Goal: Task Accomplishment & Management: Complete application form

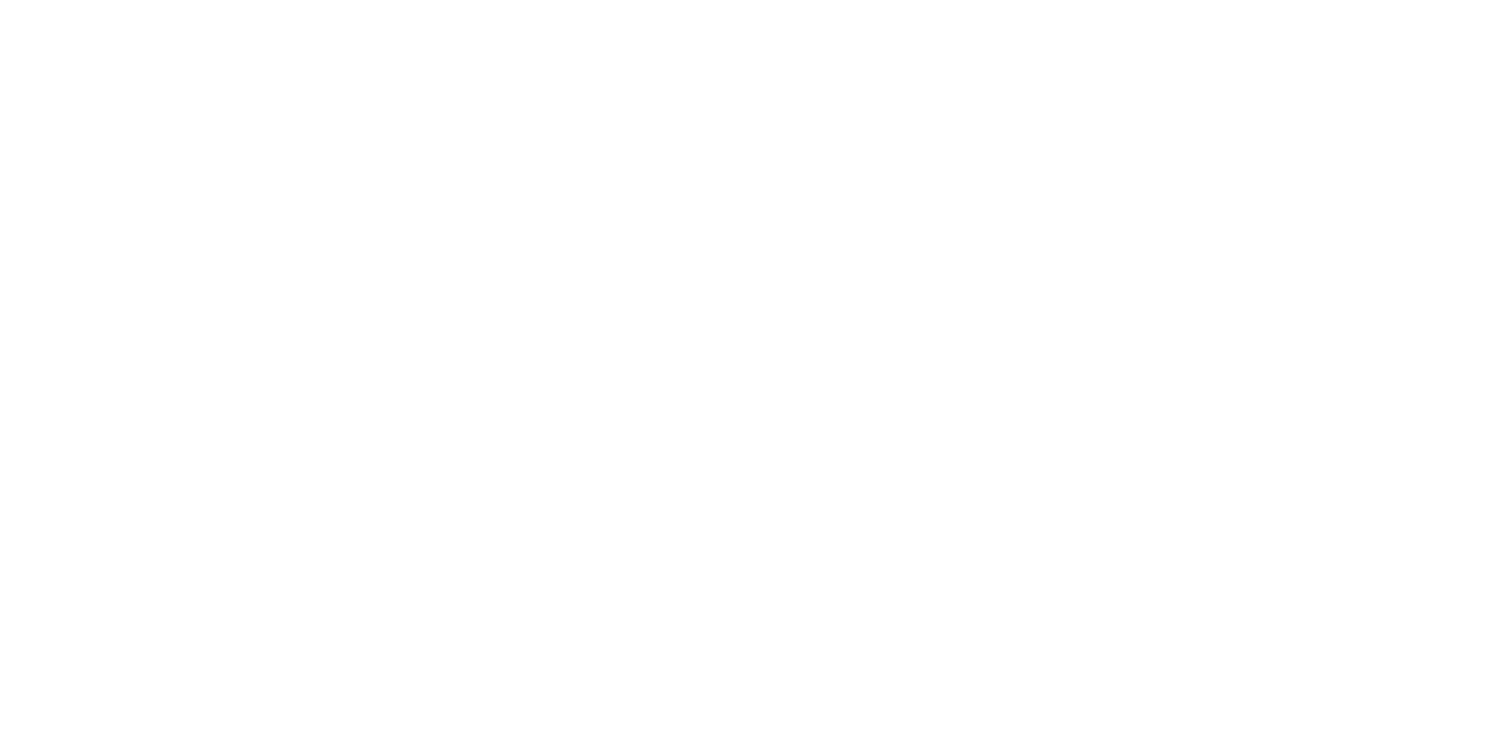
click at [0, 0] on html at bounding box center [0, 0] width 0 height 0
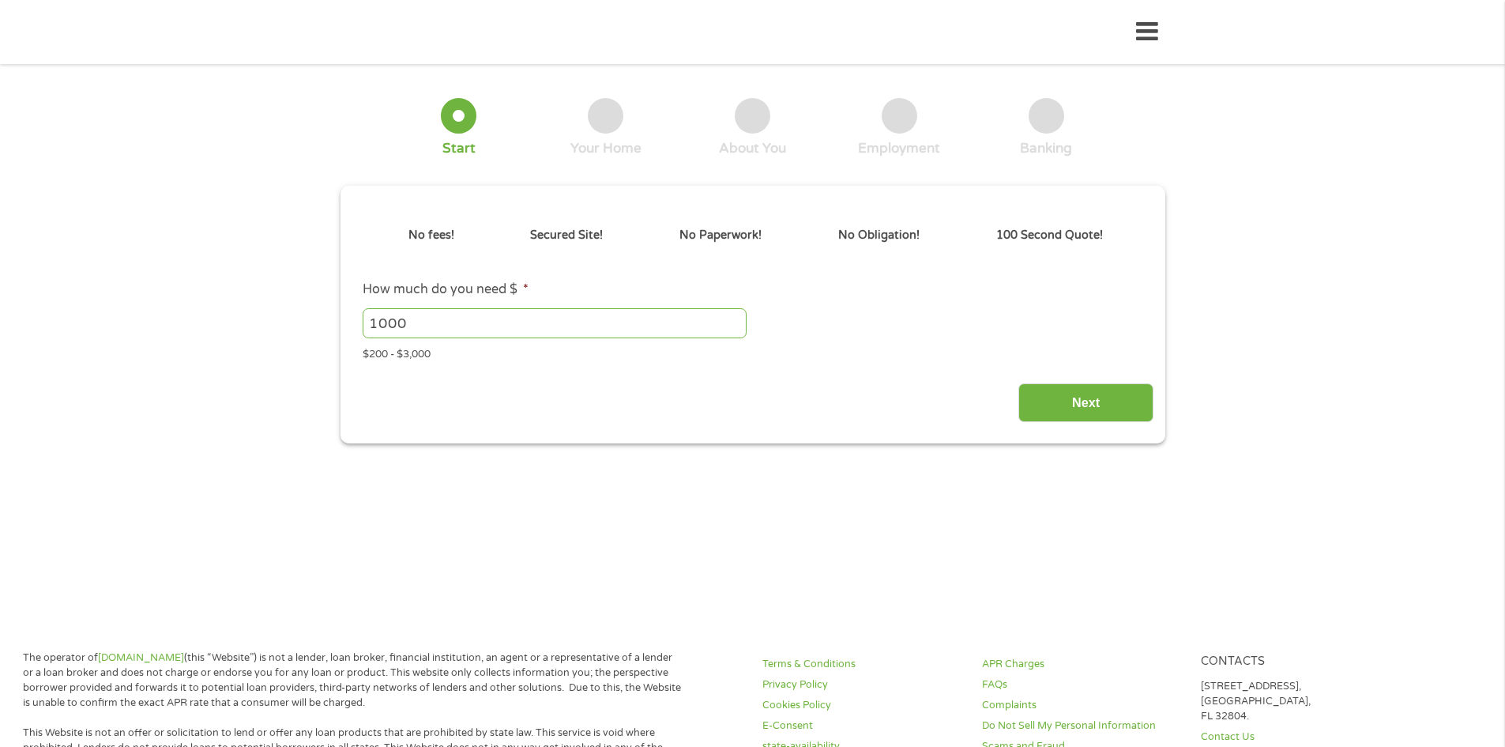
click at [654, 318] on input "1000" at bounding box center [555, 323] width 384 height 30
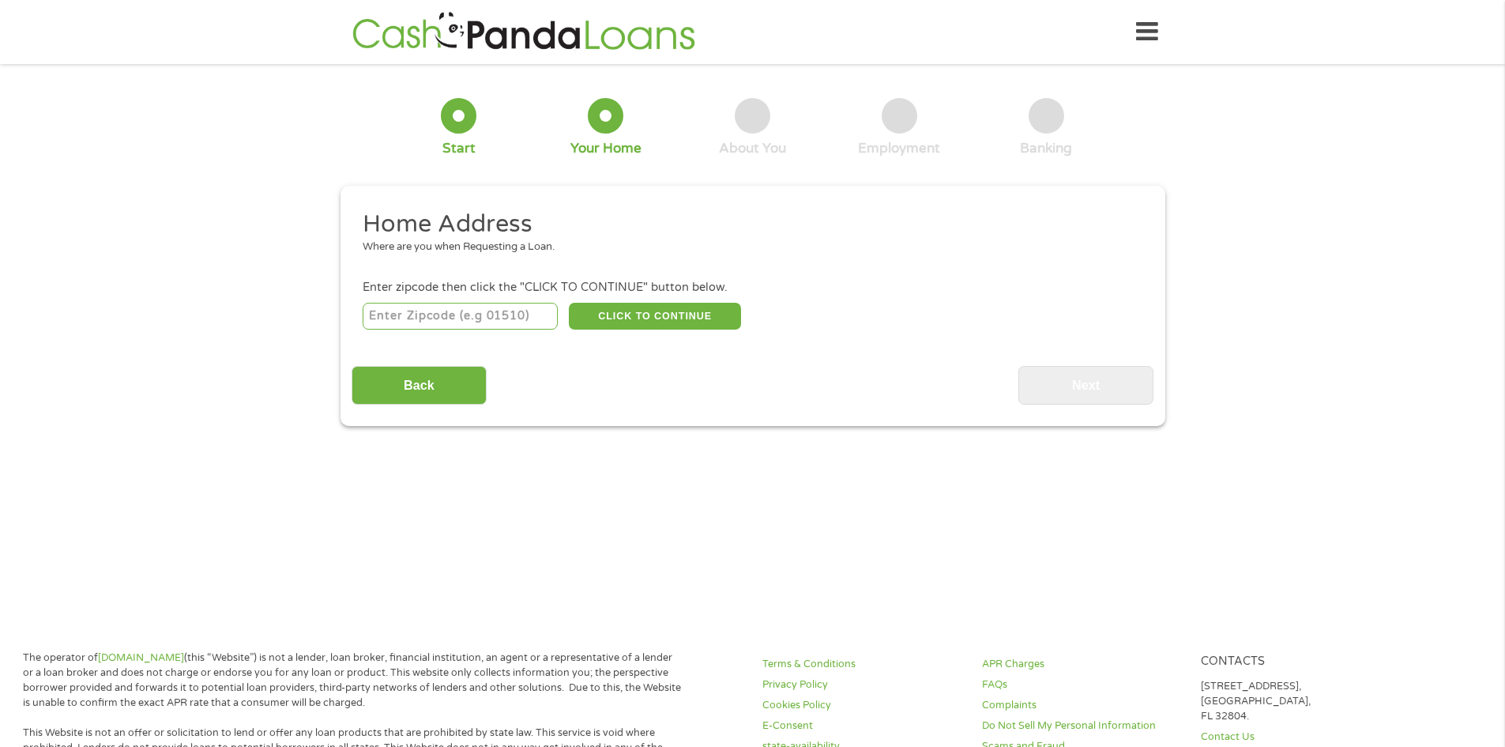
click at [438, 322] on input "number" at bounding box center [460, 316] width 195 height 27
type input "25430"
select select "[US_STATE]"
click at [604, 314] on button "CLICK TO CONTINUE" at bounding box center [655, 316] width 172 height 27
type input "25430"
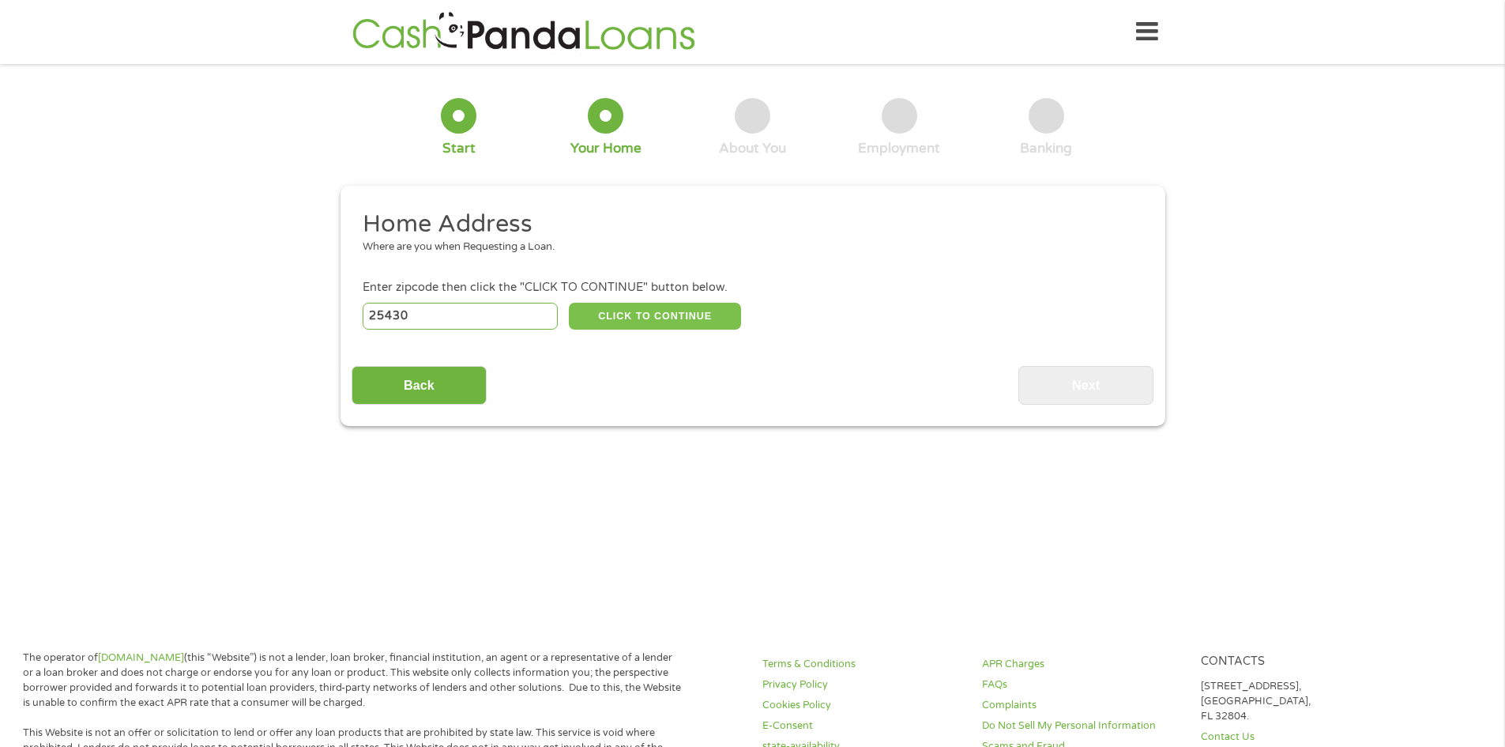
type input "Kearneysville"
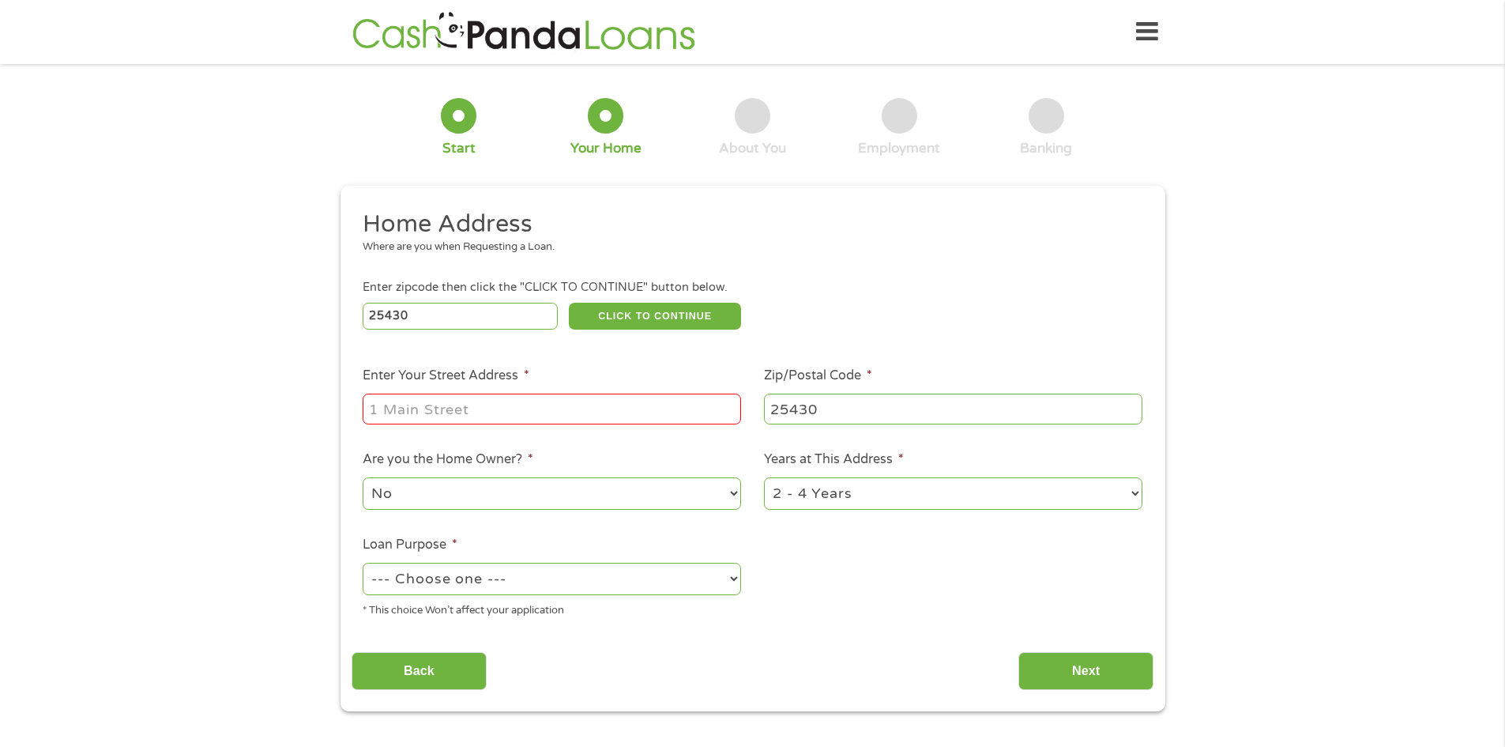
click at [502, 402] on input "Enter Your Street Address *" at bounding box center [552, 408] width 378 height 30
type input "[STREET_ADDRESS]"
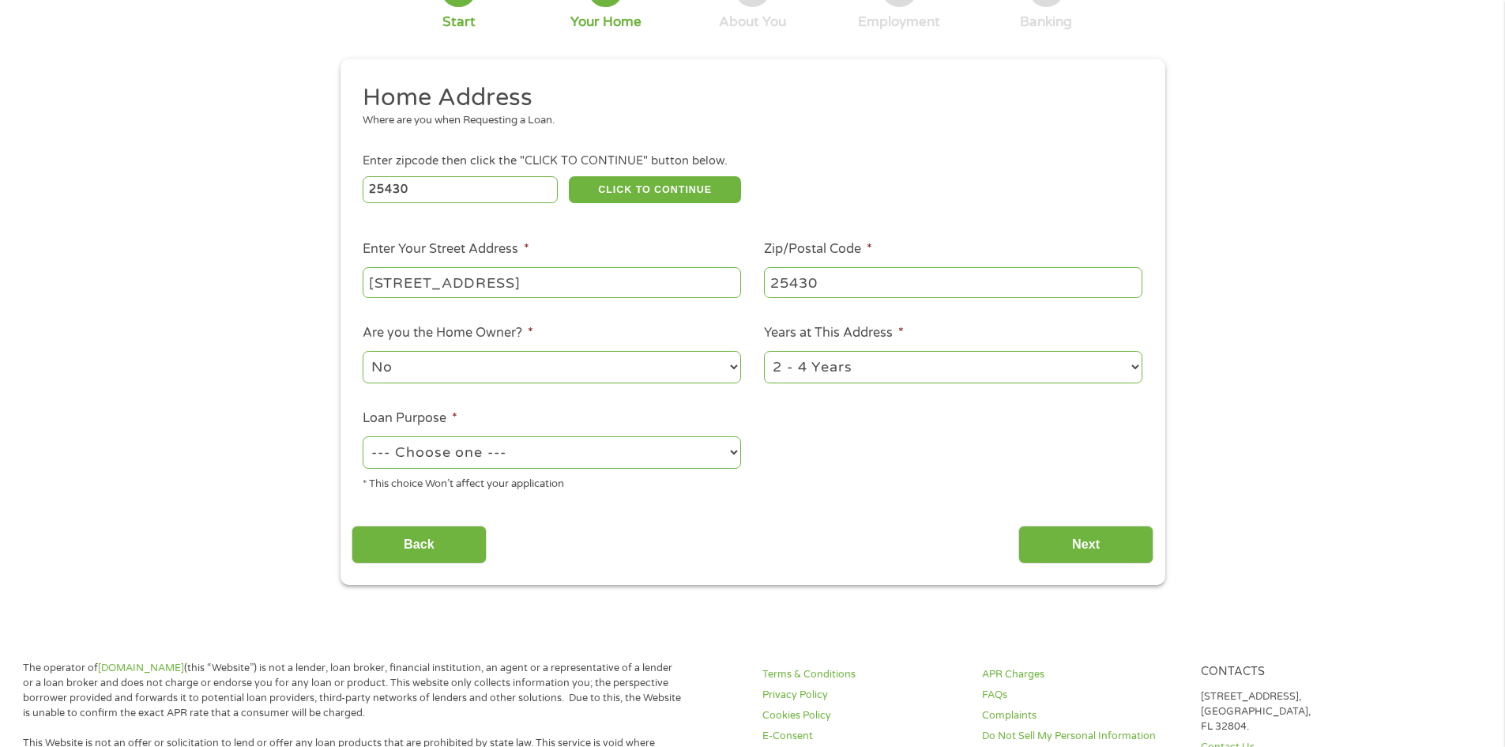
scroll to position [158, 0]
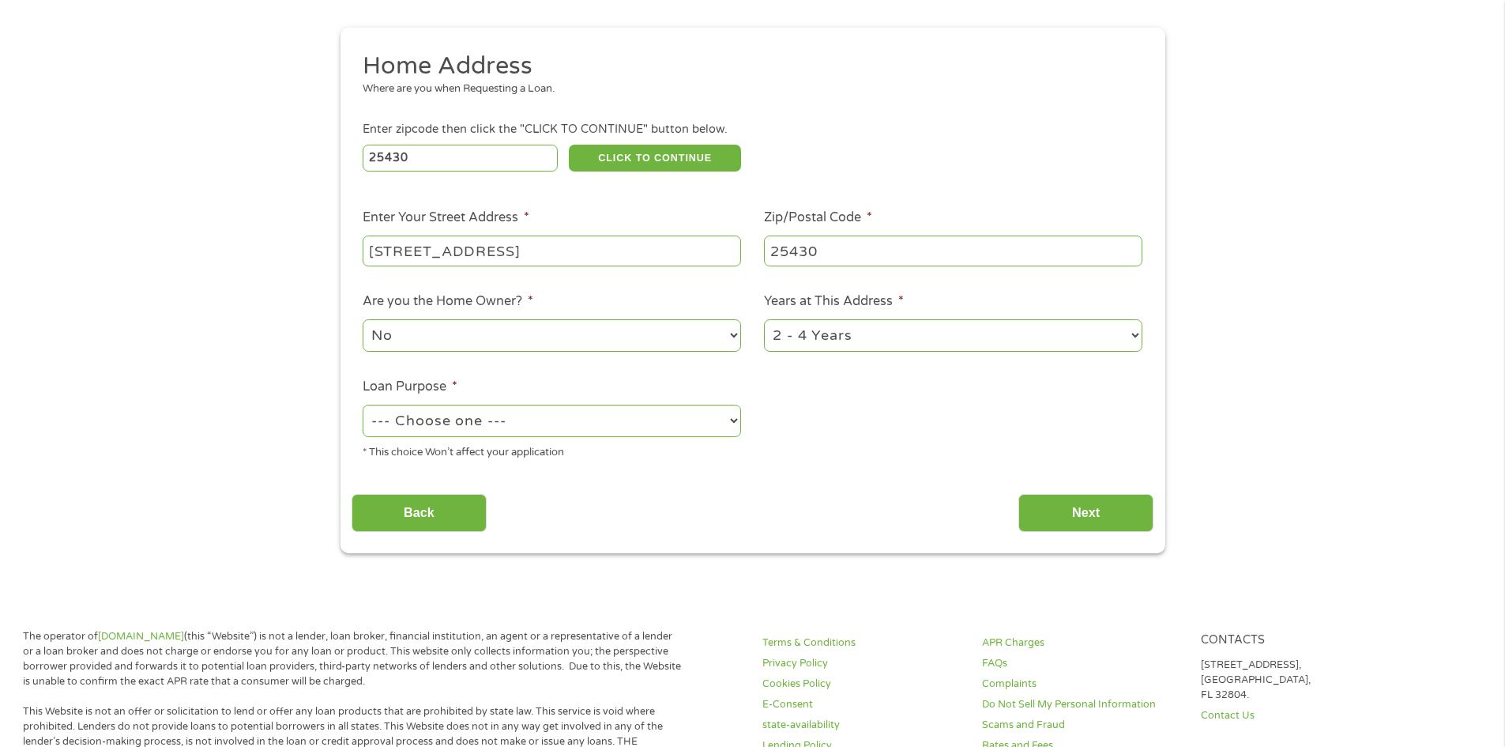
click at [516, 341] on select "No Yes" at bounding box center [552, 335] width 378 height 32
select select "yes"
click at [363, 319] on select "No Yes" at bounding box center [552, 335] width 378 height 32
click at [544, 418] on select "--- Choose one --- Pay Bills Debt Consolidation Home Improvement Major Purchase…" at bounding box center [552, 421] width 378 height 32
select select "majorpurchase"
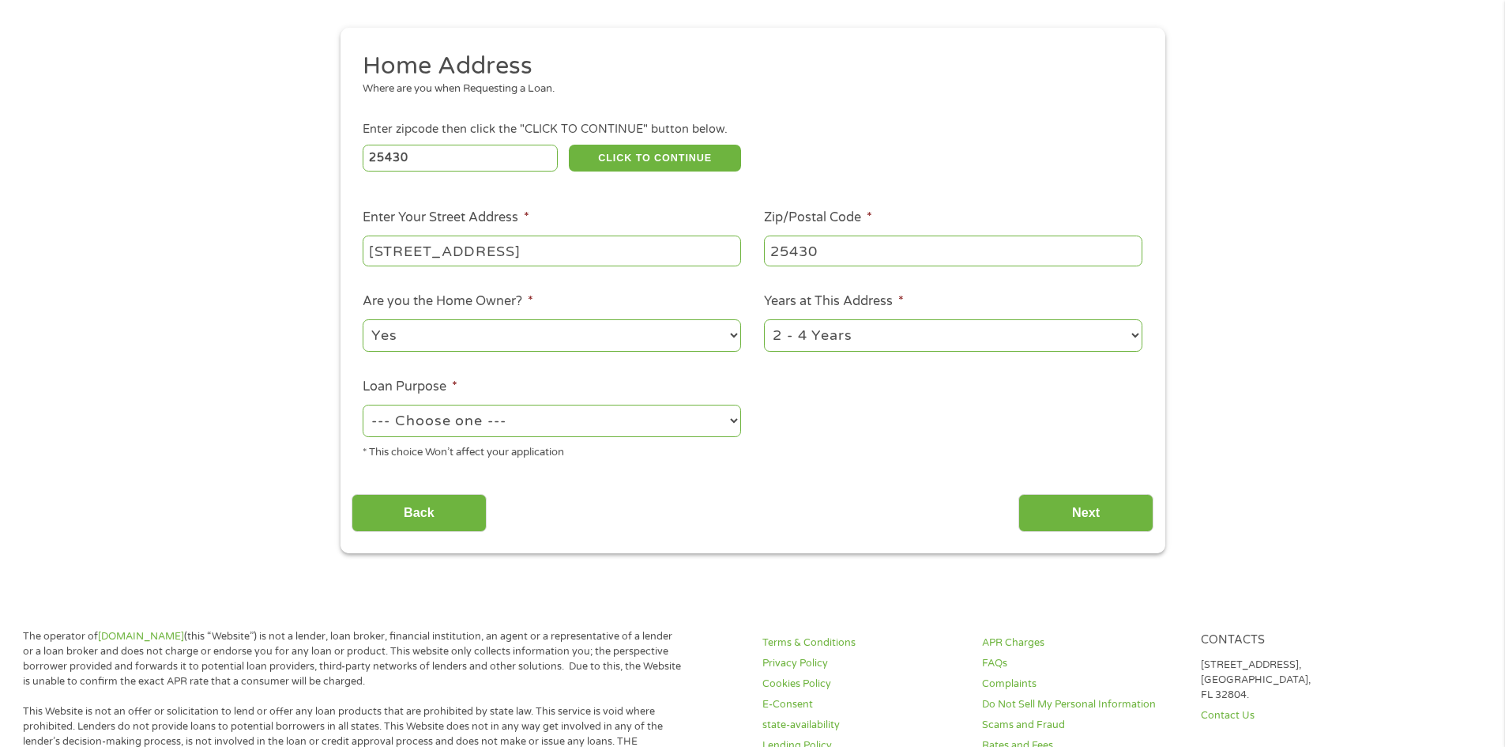
click at [363, 405] on select "--- Choose one --- Pay Bills Debt Consolidation Home Improvement Major Purchase…" at bounding box center [552, 421] width 378 height 32
click at [867, 335] on select "1 Year or less 1 - 2 Years 2 - 4 Years Over 4 Years" at bounding box center [953, 335] width 378 height 32
select select "60months"
click at [764, 319] on select "1 Year or less 1 - 2 Years 2 - 4 Years Over 4 Years" at bounding box center [953, 335] width 378 height 32
click at [1065, 509] on input "Next" at bounding box center [1085, 513] width 135 height 39
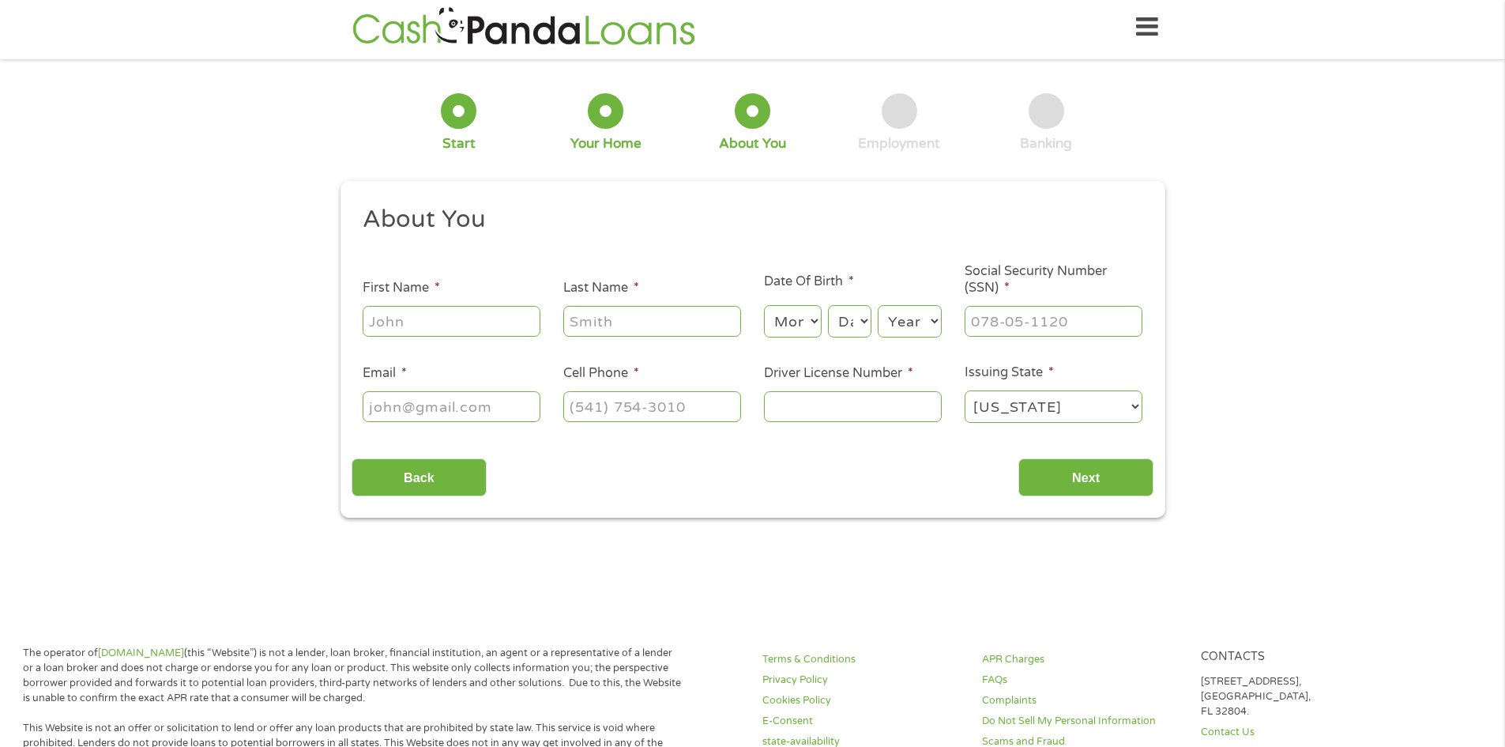
scroll to position [0, 0]
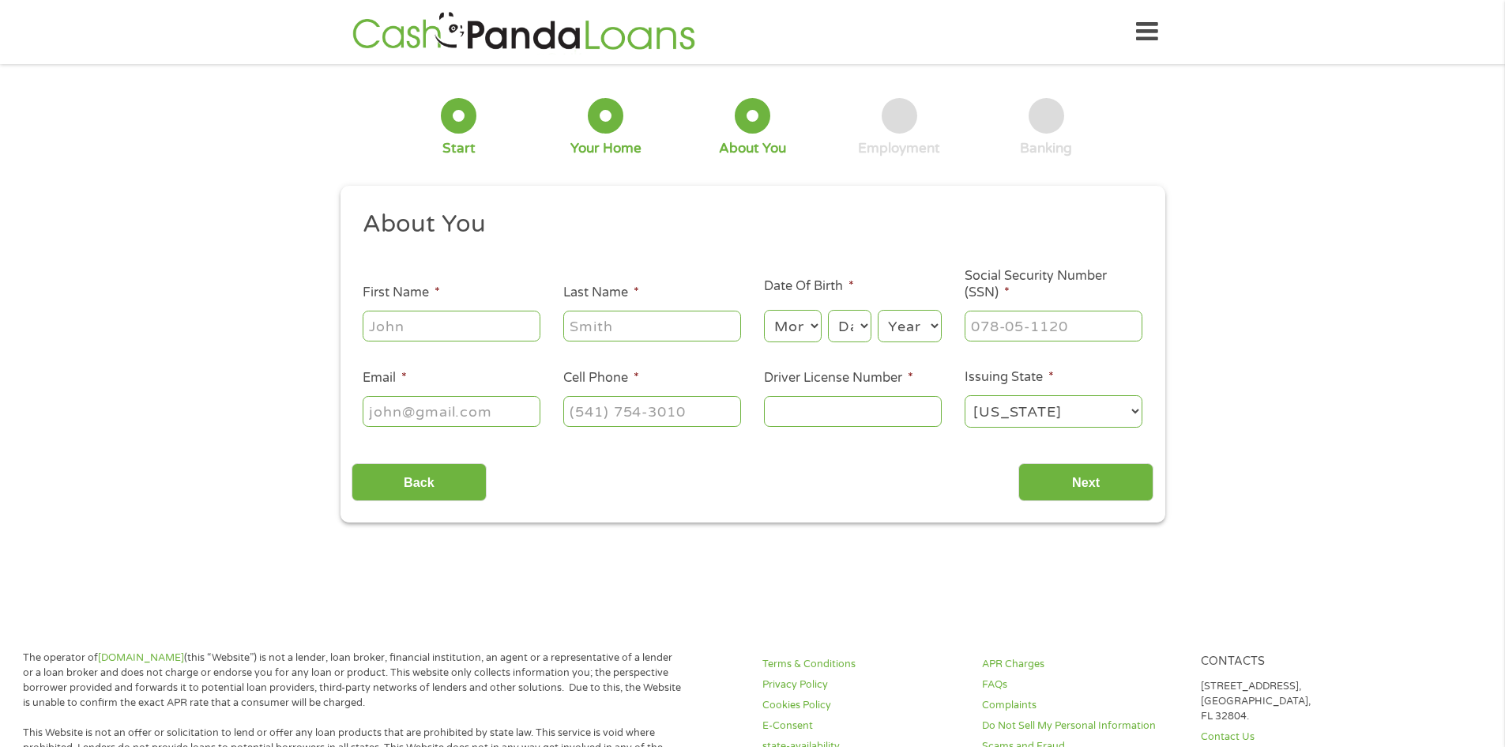
click at [467, 326] on input "First Name *" at bounding box center [452, 325] width 178 height 30
type input "[PERSON_NAME]"
type input "[EMAIL_ADDRESS][DOMAIN_NAME]"
type input "[PHONE_NUMBER]"
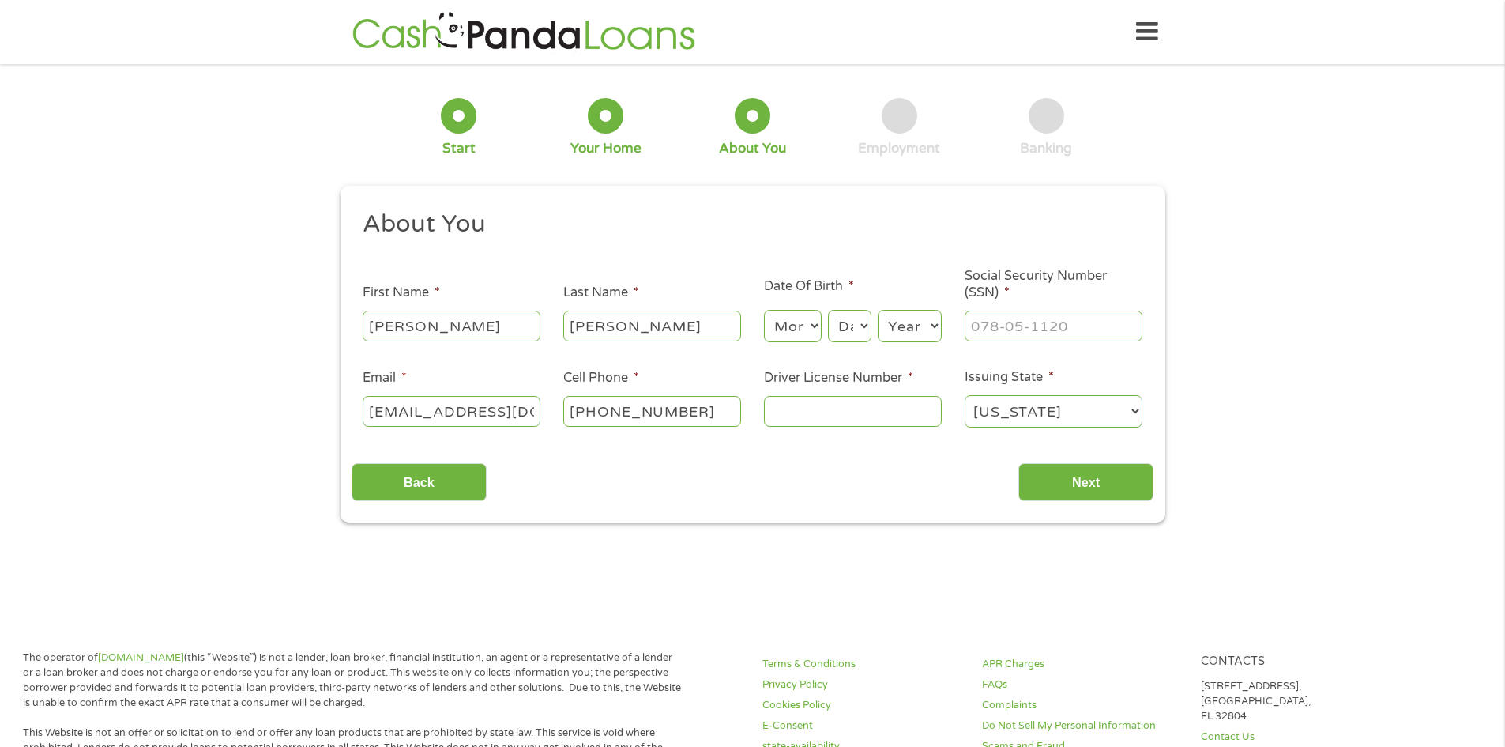
click at [797, 333] on select "Month 1 2 3 4 5 6 7 8 9 10 11 12" at bounding box center [793, 326] width 58 height 32
select select "6"
click at [764, 310] on select "Month 1 2 3 4 5 6 7 8 9 10 11 12" at bounding box center [793, 326] width 58 height 32
click at [849, 328] on select "Day 1 2 3 4 5 6 7 8 9 10 11 12 13 14 15 16 17 18 19 20 21 22 23 24 25 26 27 28 …" at bounding box center [849, 326] width 43 height 32
select select "26"
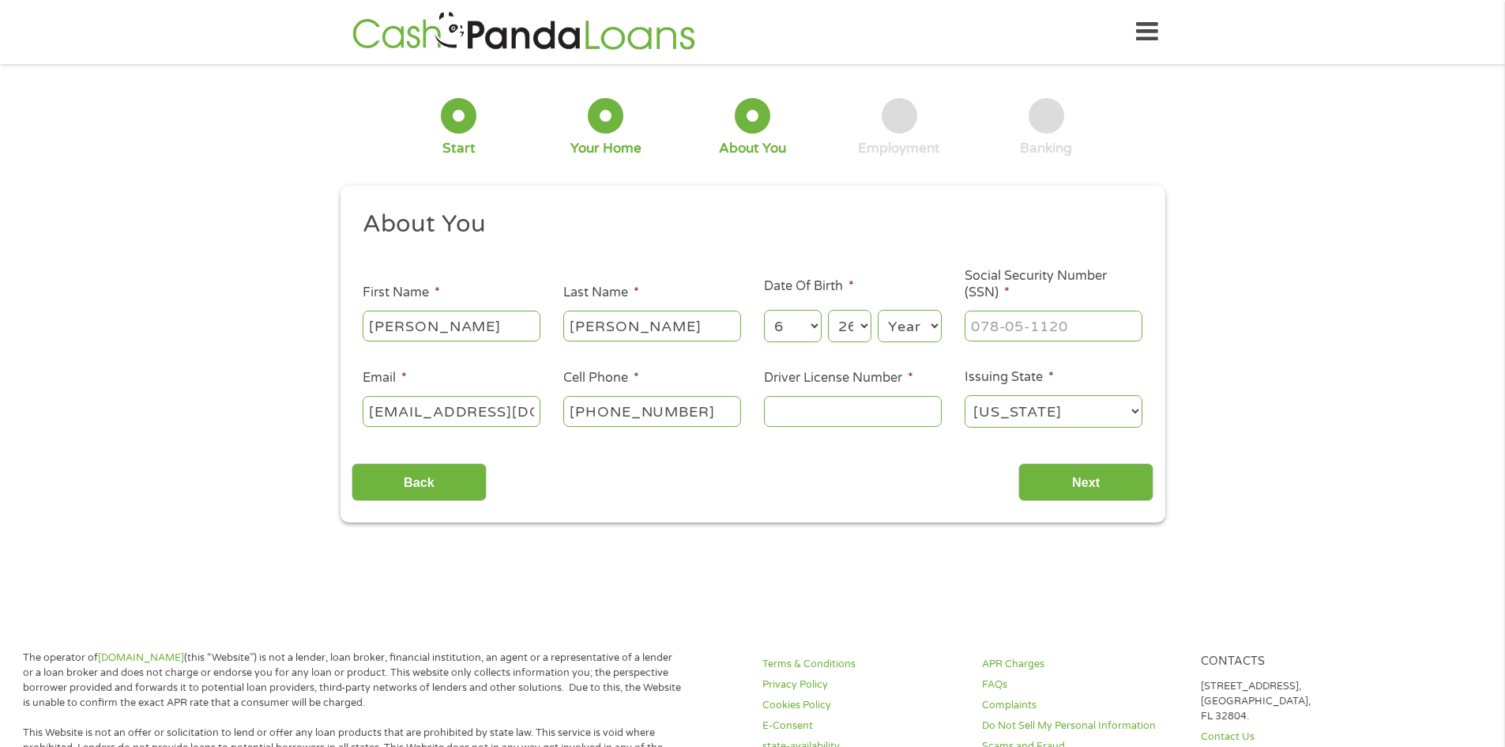
click at [828, 310] on select "Day 1 2 3 4 5 6 7 8 9 10 11 12 13 14 15 16 17 18 19 20 21 22 23 24 25 26 27 28 …" at bounding box center [849, 326] width 43 height 32
click at [907, 331] on select "Year [DATE] 2006 2005 2004 2003 2002 2001 2000 1999 1998 1997 1996 1995 1994 19…" at bounding box center [910, 326] width 64 height 32
select select "1989"
click at [878, 310] on select "Year [DATE] 2006 2005 2004 2003 2002 2001 2000 1999 1998 1997 1996 1995 1994 19…" at bounding box center [910, 326] width 64 height 32
click at [1019, 322] on input "___-__-____" at bounding box center [1054, 325] width 178 height 30
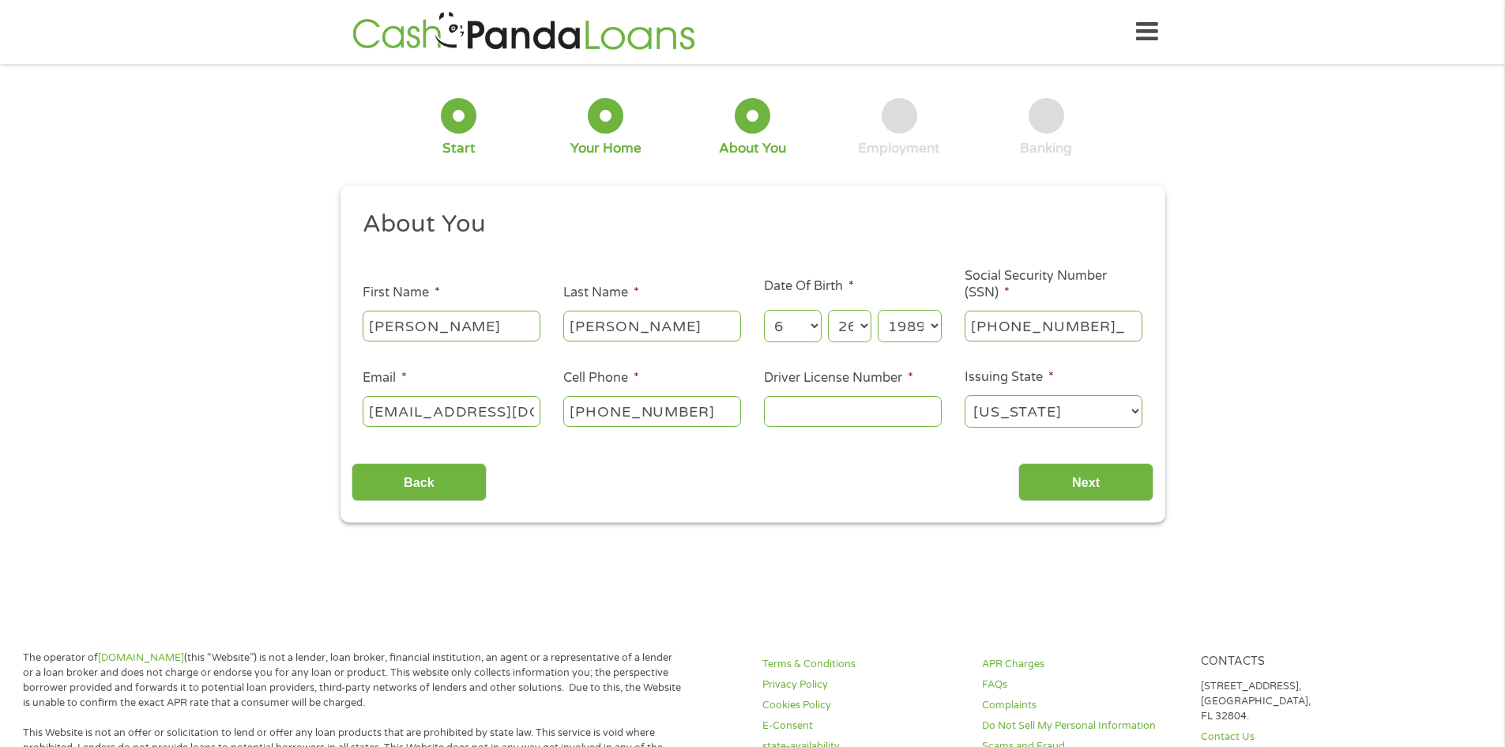
type input "225-53-7733"
click at [788, 413] on input "Driver License Number *" at bounding box center [853, 411] width 178 height 30
click at [830, 421] on input "Driver License Number *" at bounding box center [853, 411] width 178 height 30
type input "1716005"
click at [1049, 470] on input "Next" at bounding box center [1085, 482] width 135 height 39
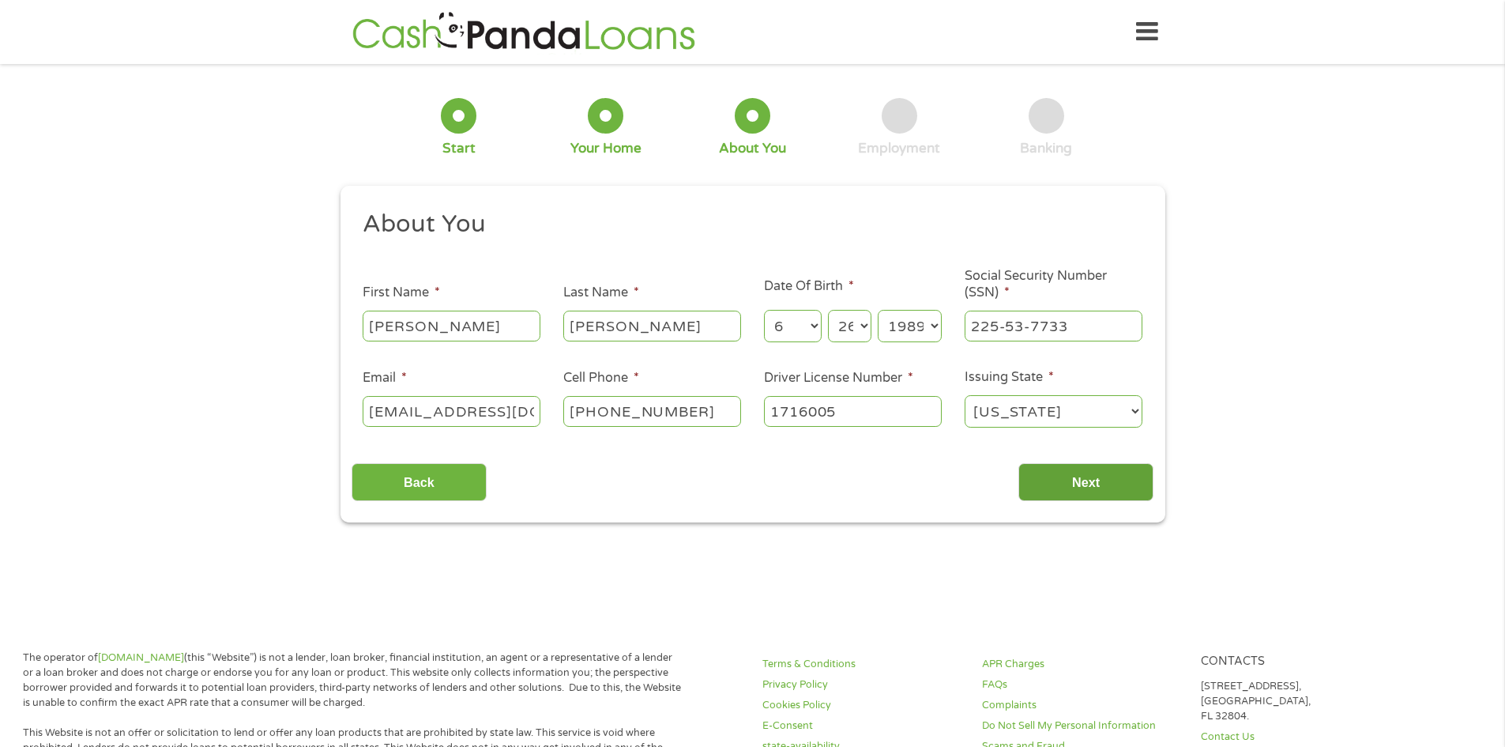
click at [1050, 478] on input "Next" at bounding box center [1085, 482] width 135 height 39
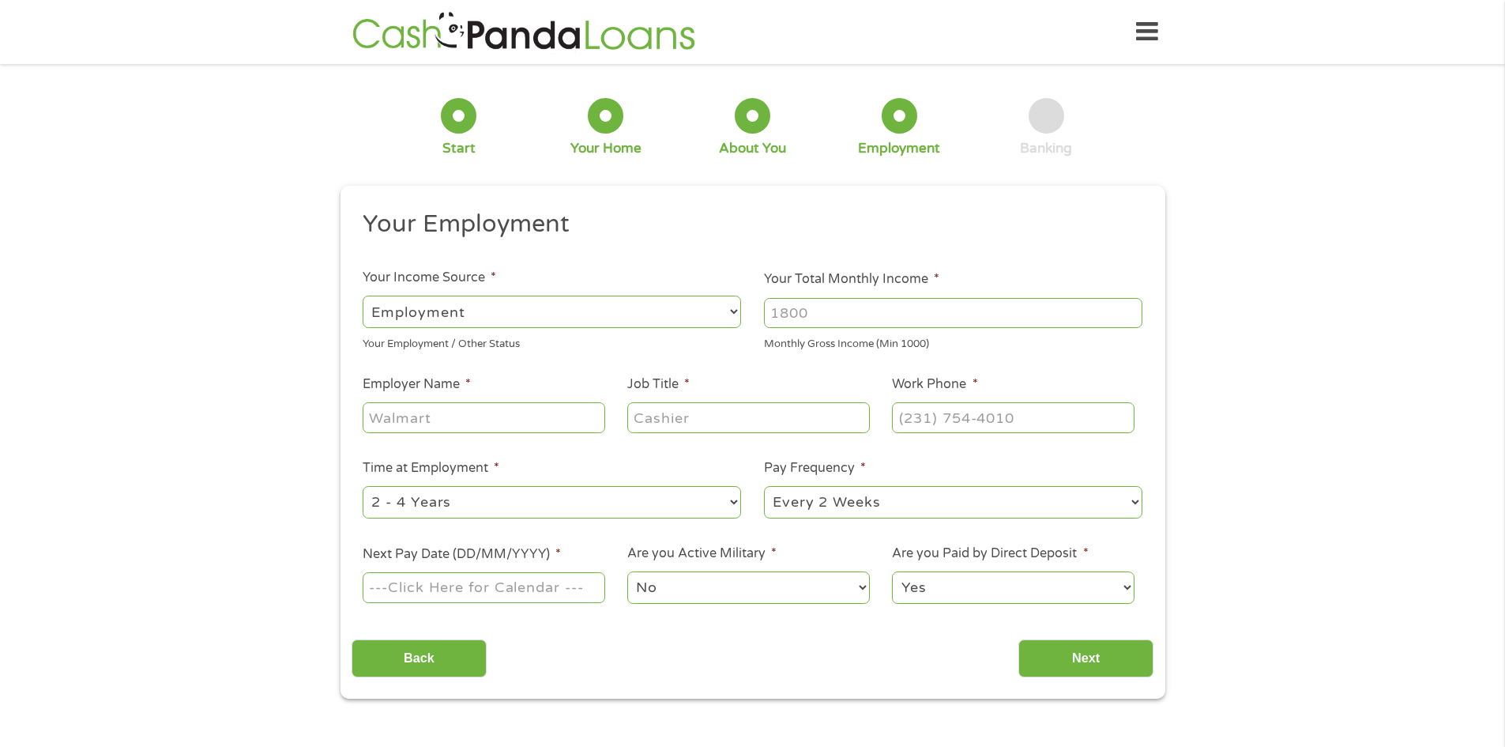
scroll to position [6, 6]
click at [613, 319] on select "--- Choose one --- Employment [DEMOGRAPHIC_DATA] Benefits" at bounding box center [552, 311] width 378 height 32
select select "benefits"
click at [363, 295] on select "--- Choose one --- Employment [DEMOGRAPHIC_DATA] Benefits" at bounding box center [552, 311] width 378 height 32
type input "Other"
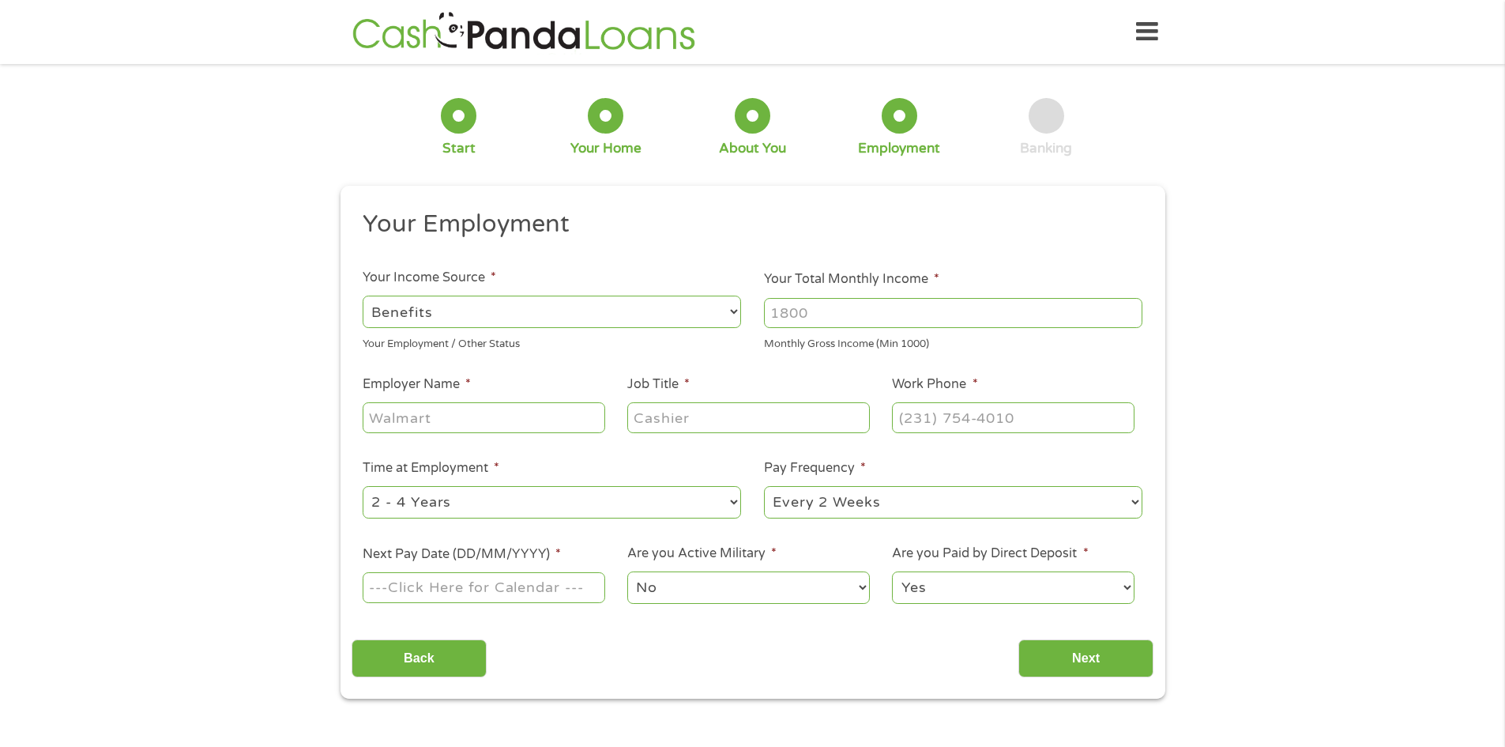
type input "[PHONE_NUMBER]"
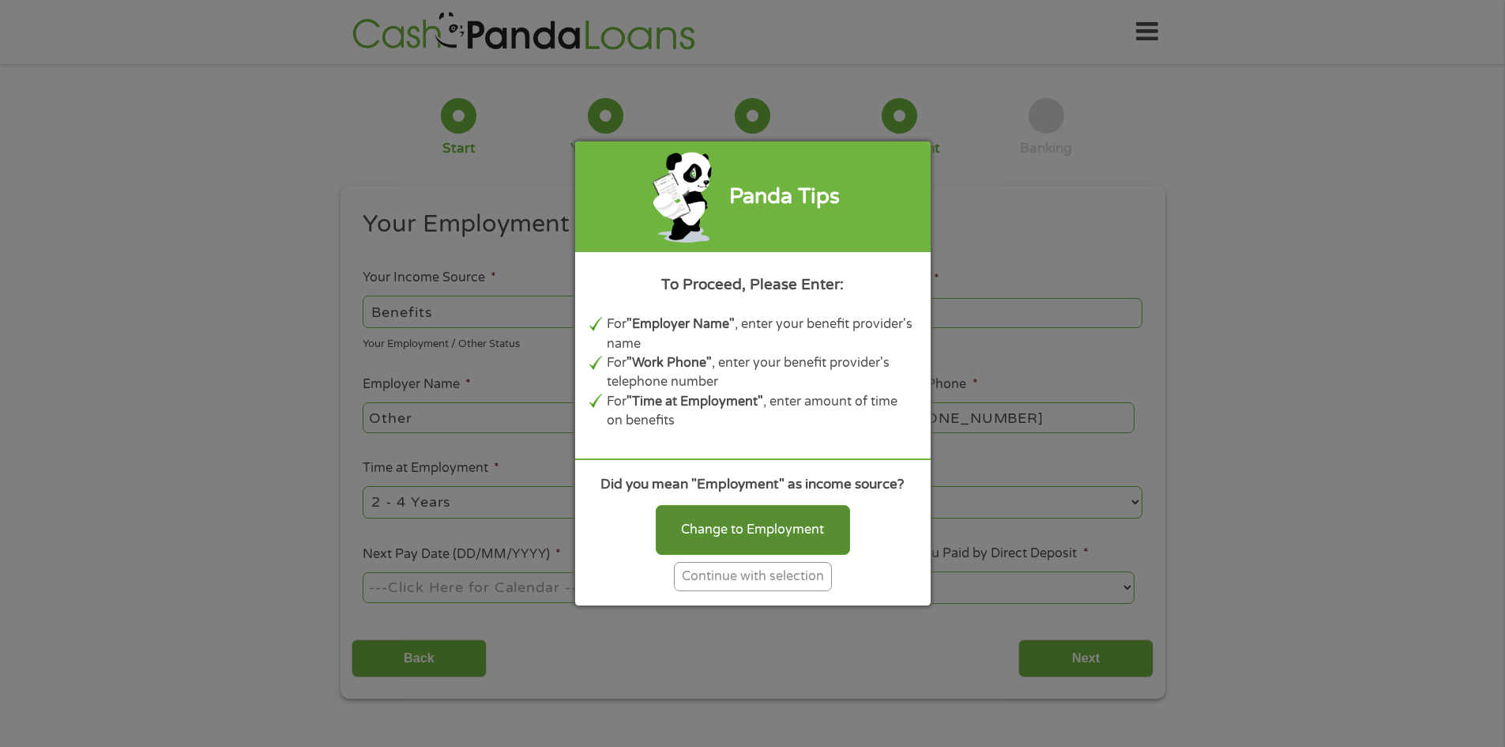
click at [758, 541] on div "Change to Employment" at bounding box center [753, 529] width 194 height 49
select select "fullTime"
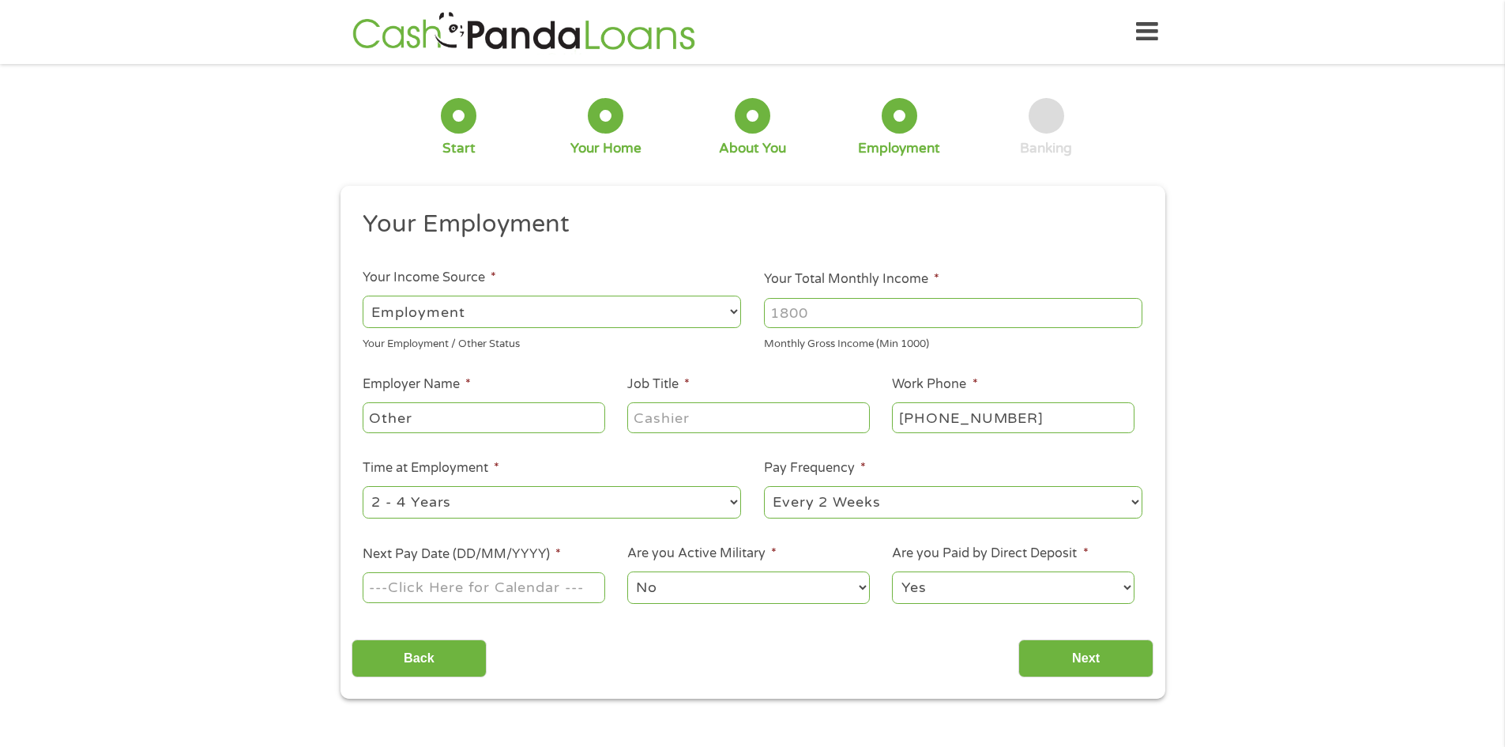
click at [811, 326] on input "Your Total Monthly Income *" at bounding box center [953, 313] width 378 height 30
type input "3800"
click at [498, 432] on input "Other" at bounding box center [484, 417] width 242 height 30
type input "O"
type input "elite handyman Servius llc"
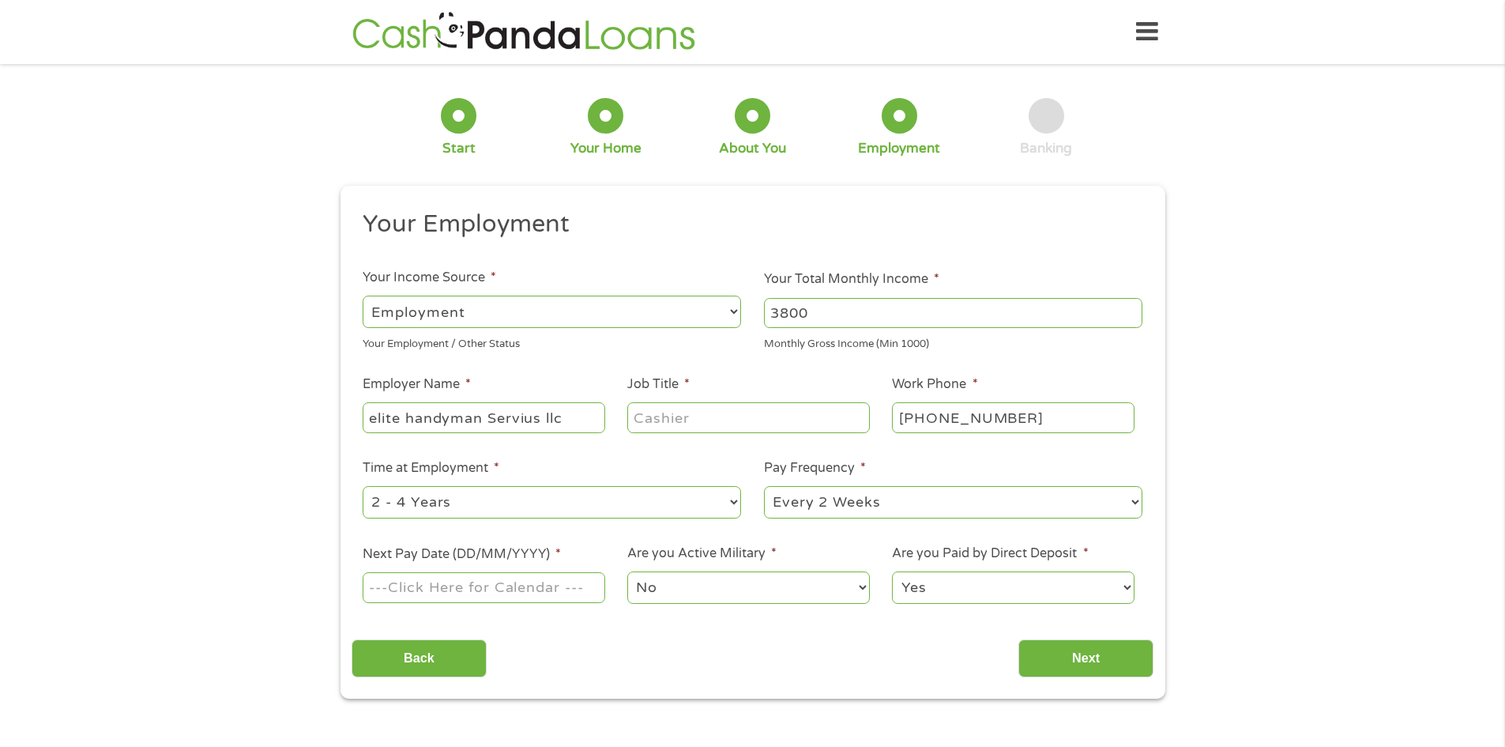
click at [663, 425] on input "Job Title *" at bounding box center [748, 417] width 242 height 30
type input "CEO owner"
click at [1074, 413] on input "[PHONE_NUMBER]" at bounding box center [1013, 417] width 242 height 30
type input "[PHONE_NUMBER]"
click at [654, 500] on select "--- Choose one --- 1 Year or less 1 - 2 Years 2 - 4 Years Over 4 Years" at bounding box center [552, 502] width 378 height 32
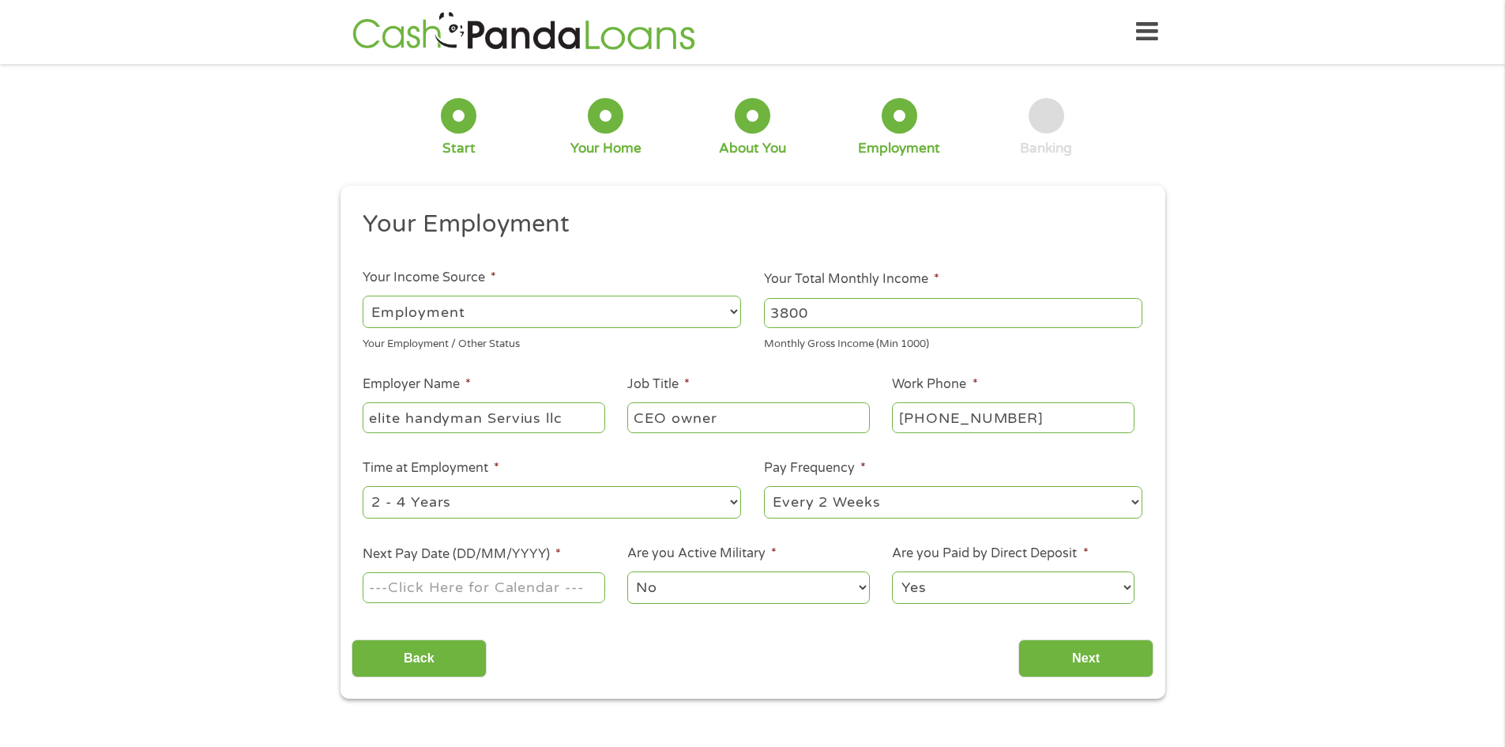
select select "60months"
click at [363, 486] on select "--- Choose one --- 1 Year or less 1 - 2 Years 2 - 4 Years Over 4 Years" at bounding box center [552, 502] width 378 height 32
click at [827, 499] on select "--- Choose one --- Every 2 Weeks Every Week Monthly Semi-Monthly" at bounding box center [953, 502] width 378 height 32
select select "monthly"
click at [764, 486] on select "--- Choose one --- Every 2 Weeks Every Week Monthly Semi-Monthly" at bounding box center [953, 502] width 378 height 32
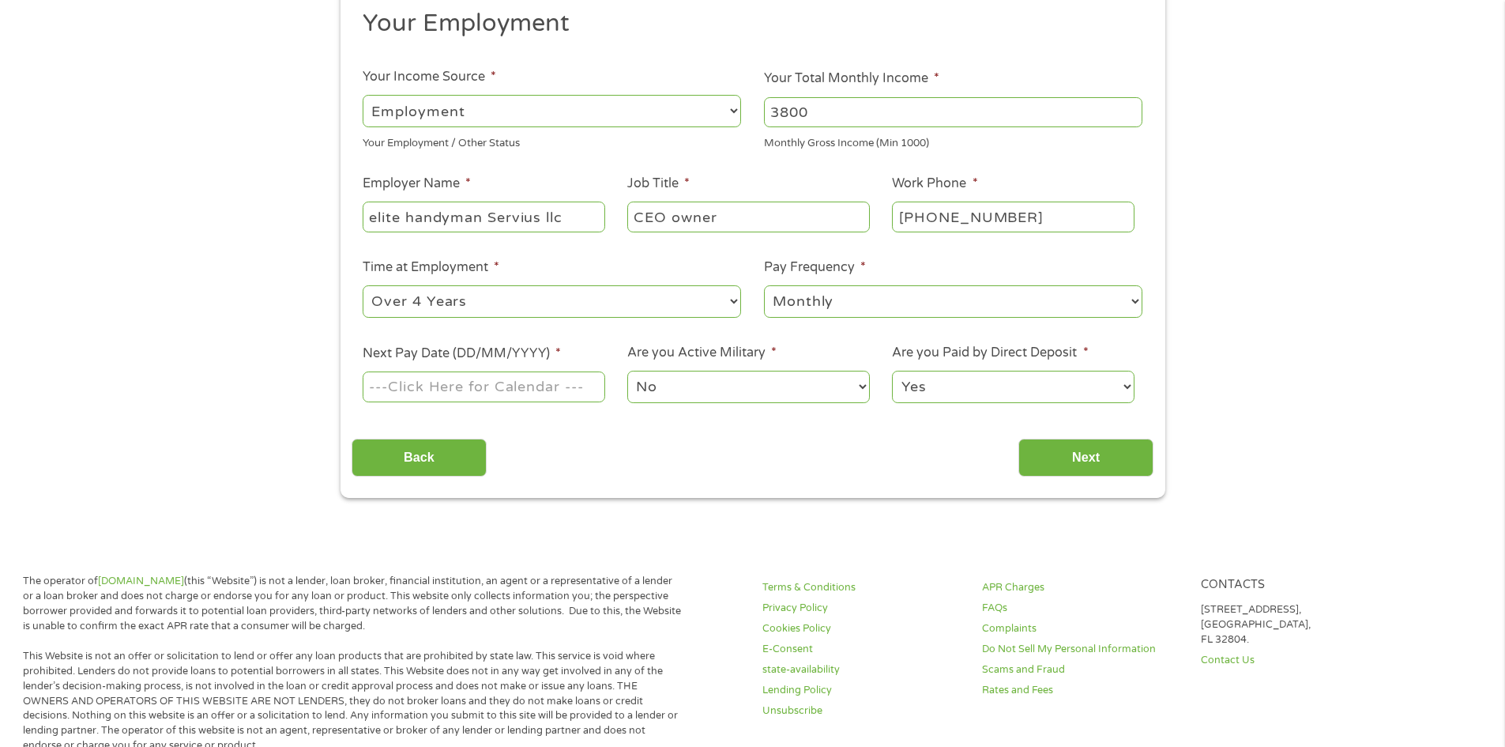
scroll to position [237, 0]
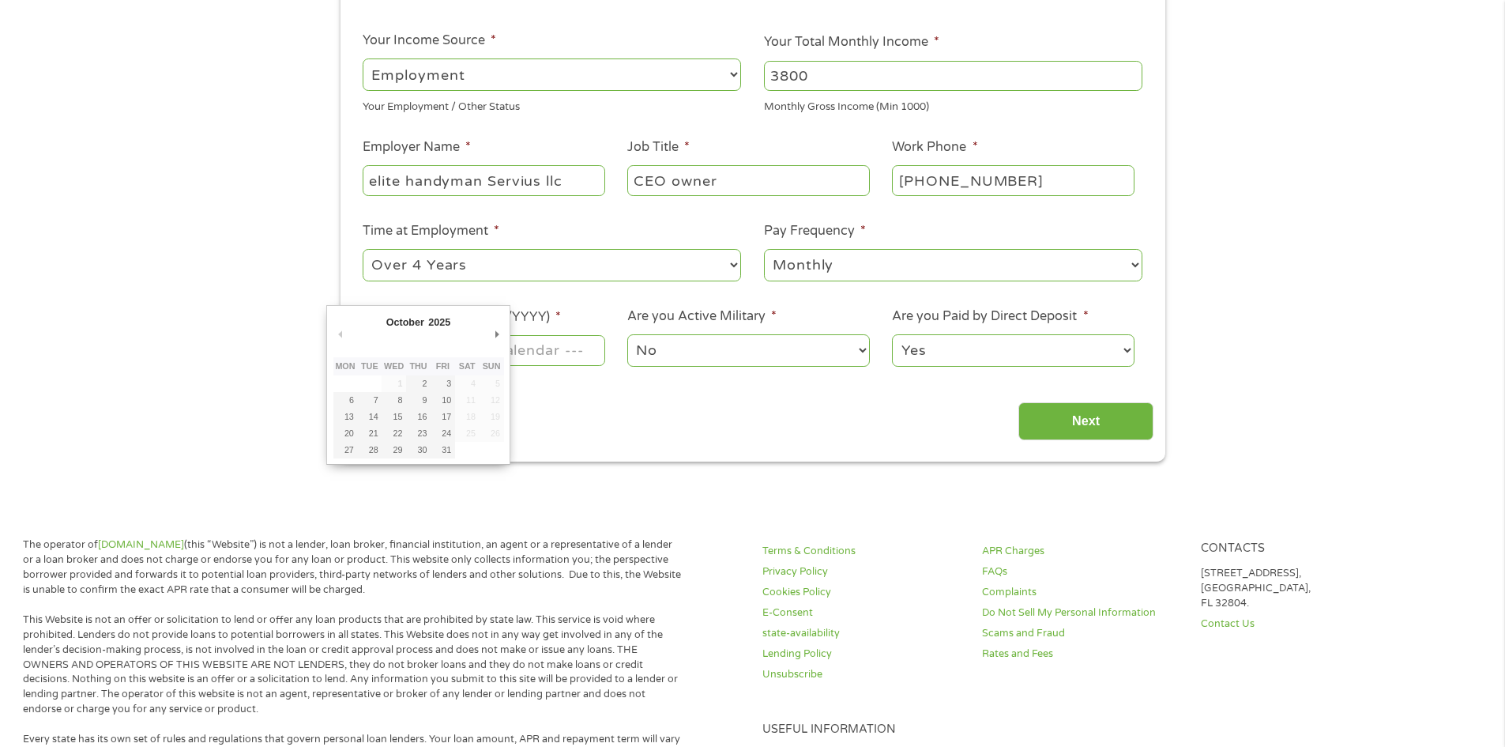
click at [488, 352] on body "Home Get Loan Offer How it works FAQs Blog Cash Loans Quick Loans Online Loans …" at bounding box center [752, 624] width 1505 height 1722
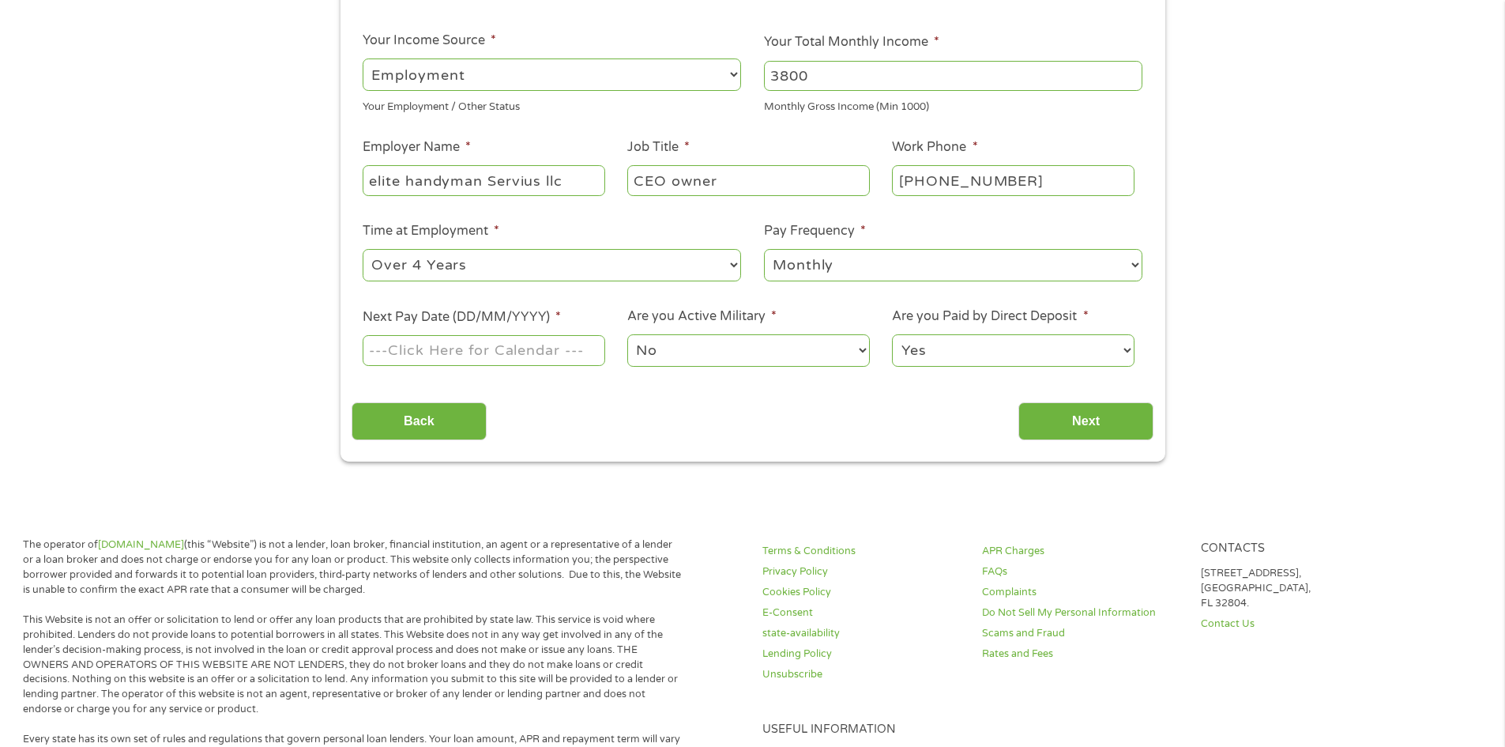
click at [488, 352] on input "Next Pay Date (DD/MM/YYYY) *" at bounding box center [484, 350] width 242 height 30
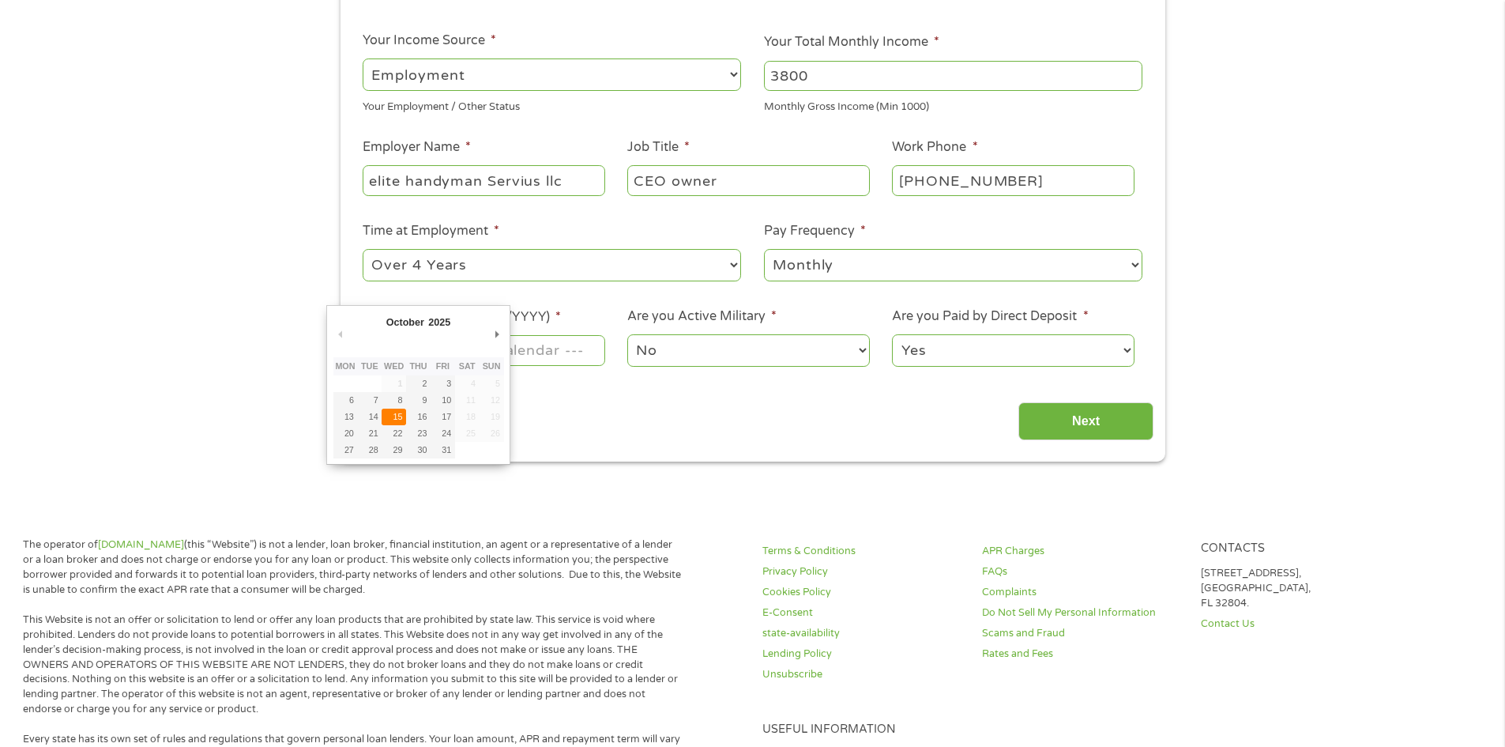
type input "[DATE]"
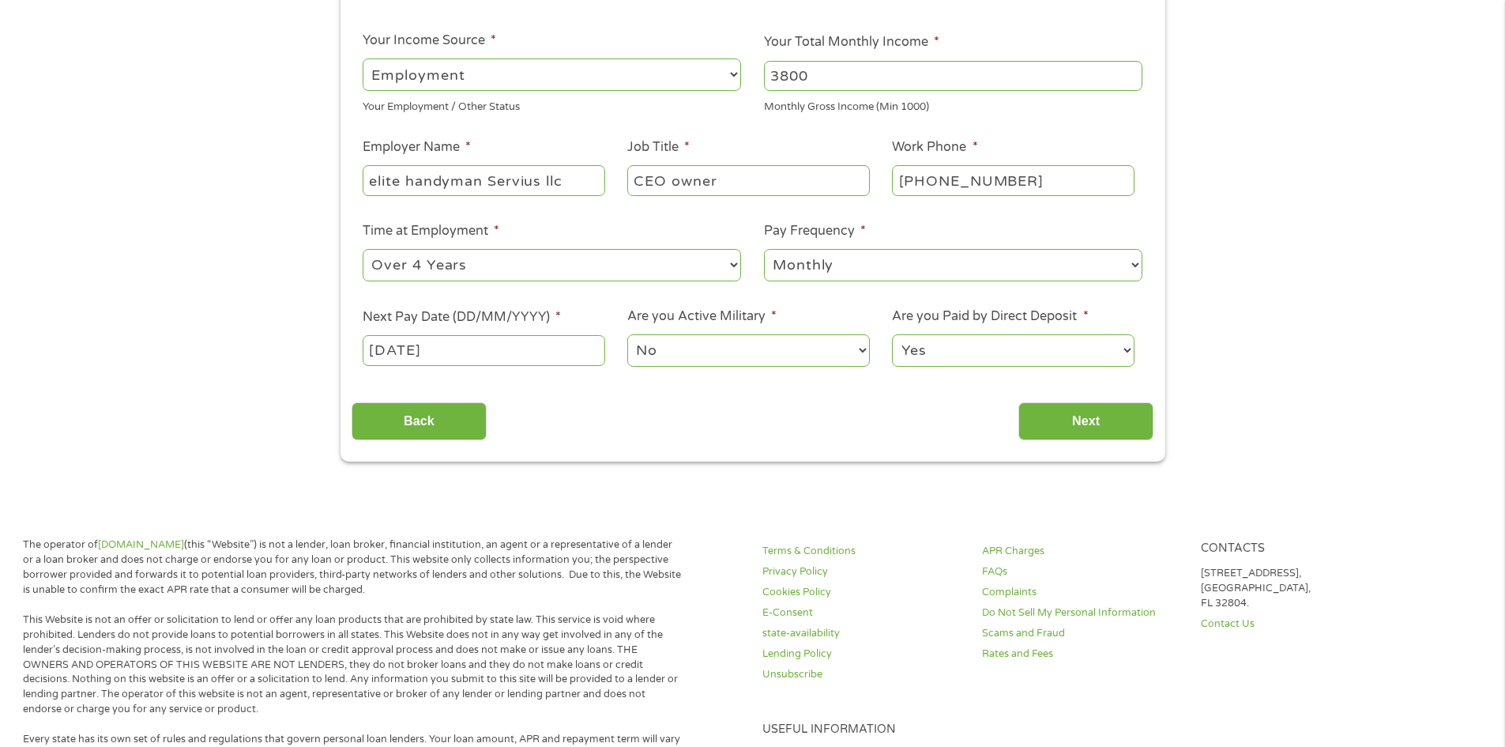
click at [679, 352] on select "No Yes" at bounding box center [748, 350] width 242 height 32
click at [627, 334] on select "No Yes" at bounding box center [748, 350] width 242 height 32
click at [930, 355] on select "Yes No" at bounding box center [1013, 350] width 242 height 32
click at [892, 334] on select "Yes No" at bounding box center [1013, 350] width 242 height 32
click at [1075, 418] on input "Next" at bounding box center [1085, 421] width 135 height 39
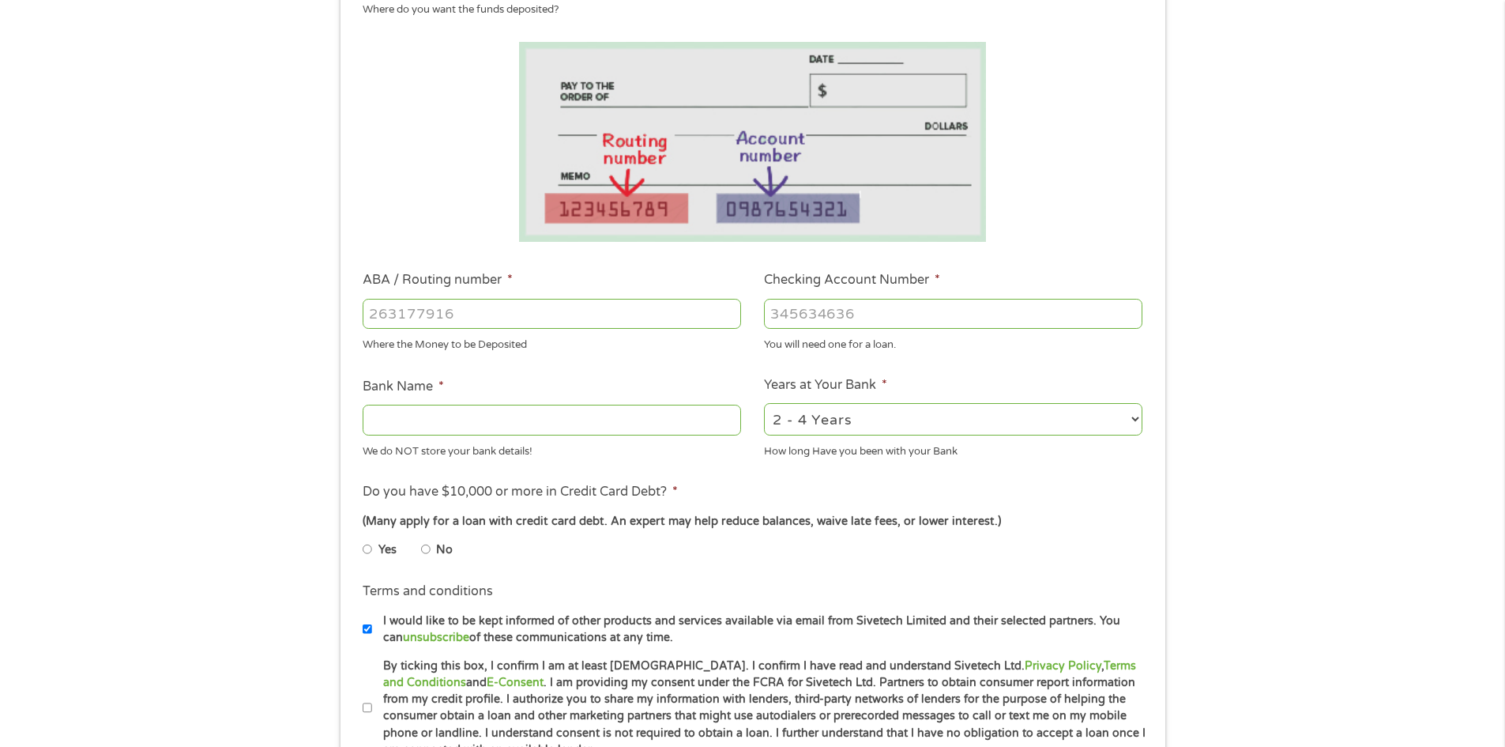
click at [544, 307] on input "ABA / Routing number *" at bounding box center [552, 314] width 378 height 30
type input "103100195"
type input "CENTRAL NATIONAL BANK TRUST"
type input "103100195"
click at [826, 305] on input "Checking Account Number *" at bounding box center [953, 314] width 378 height 30
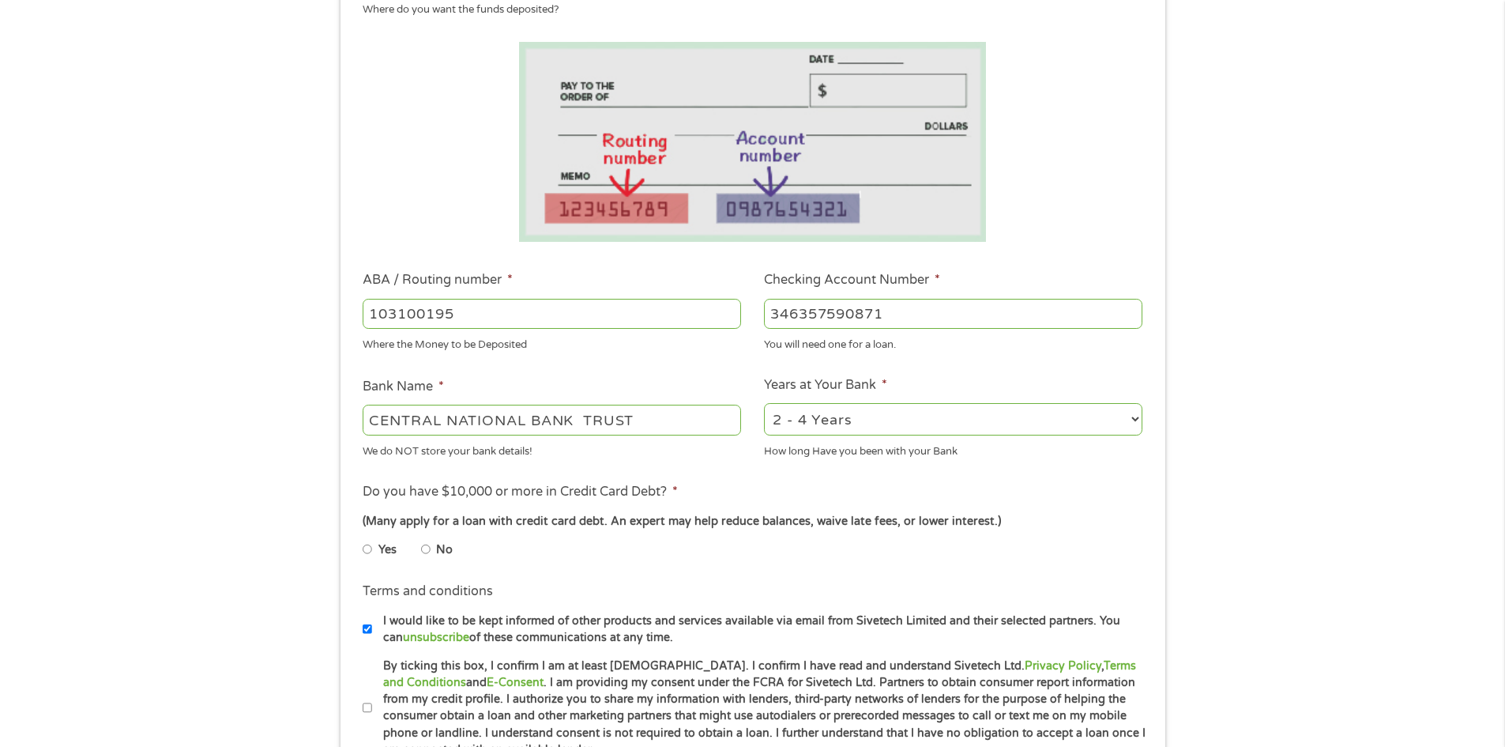
click at [826, 305] on input "346357590871" at bounding box center [953, 314] width 378 height 30
type input "346357828590871"
click at [811, 420] on select "2 - 4 Years 6 - 12 Months 1 - 2 Years Over 4 Years" at bounding box center [953, 419] width 378 height 32
click at [764, 403] on select "2 - 4 Years 6 - 12 Months 1 - 2 Years Over 4 Years" at bounding box center [953, 419] width 378 height 32
click at [363, 548] on input "Yes" at bounding box center [367, 548] width 9 height 25
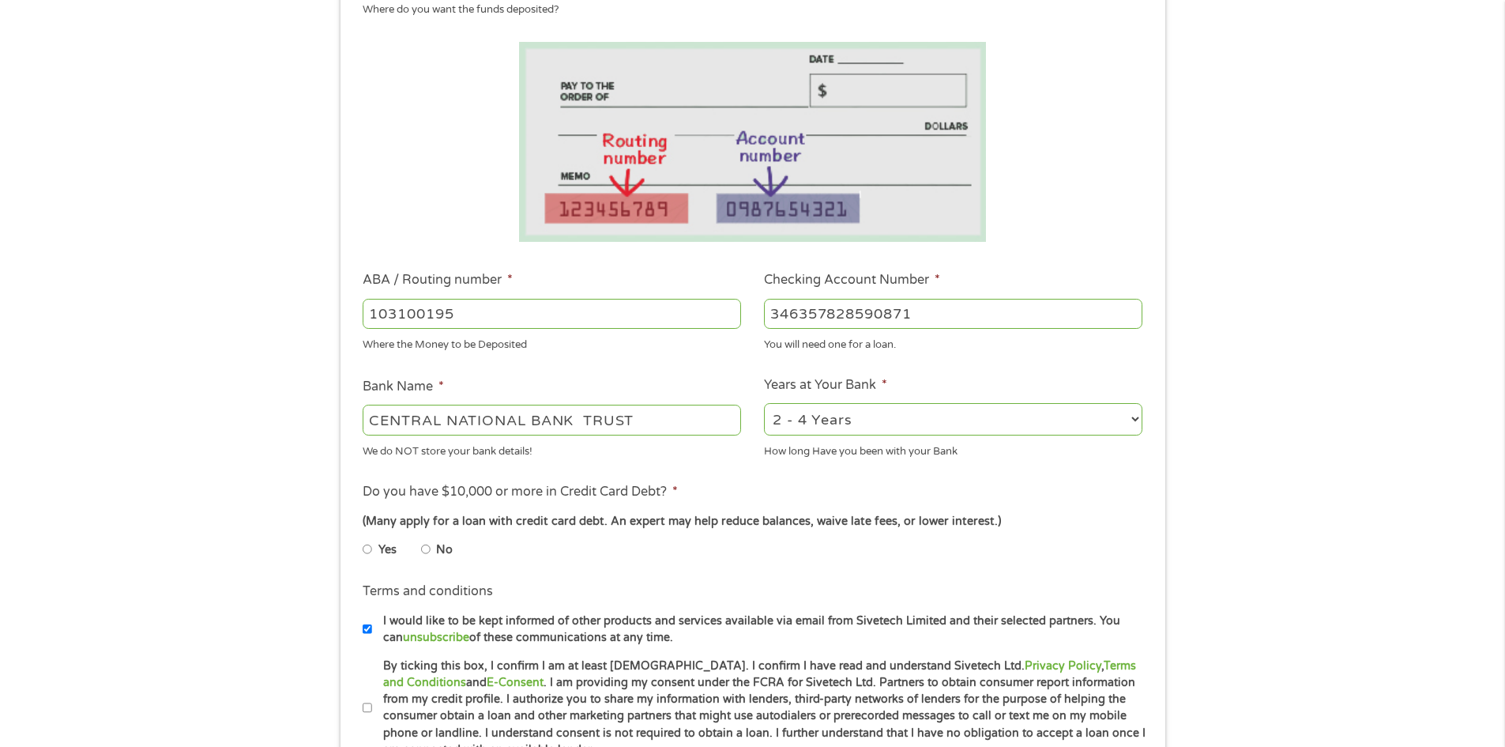
radio input "true"
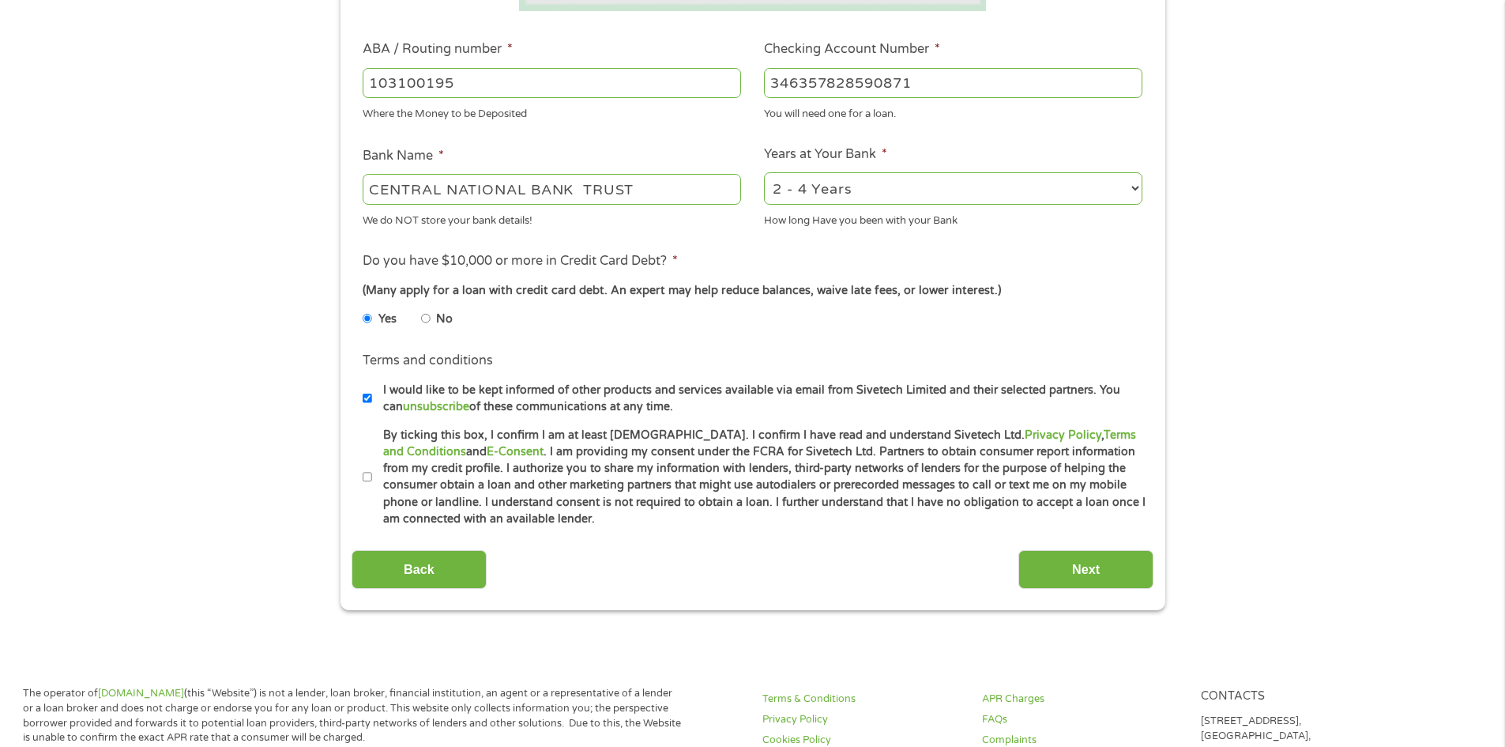
scroll to position [474, 0]
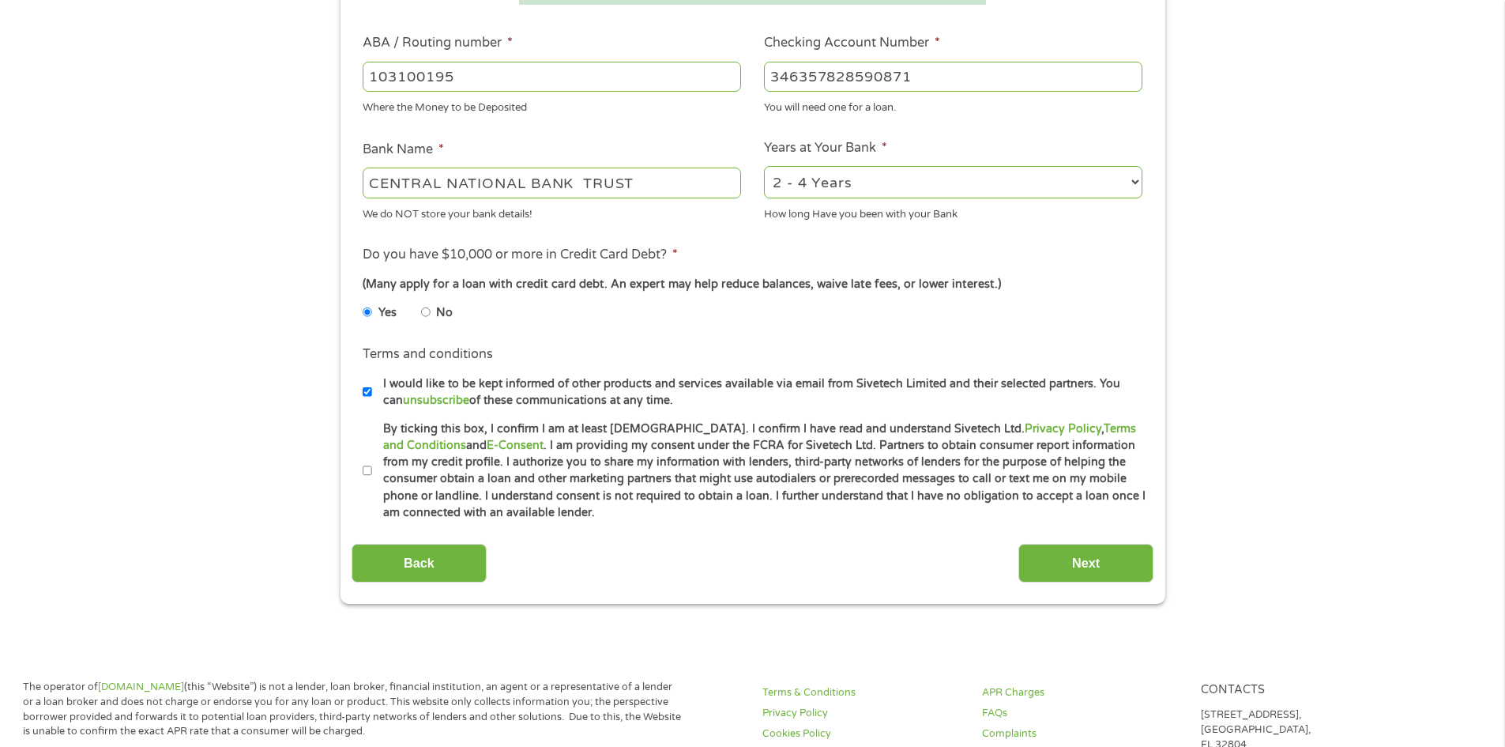
click at [373, 469] on label "By ticking this box, I confirm I am at least [DEMOGRAPHIC_DATA]. I confirm I ha…" at bounding box center [759, 470] width 775 height 101
click at [372, 469] on input "By ticking this box, I confirm I am at least [DEMOGRAPHIC_DATA]. I confirm I ha…" at bounding box center [367, 470] width 9 height 25
checkbox input "true"
click at [1089, 566] on input "Next" at bounding box center [1085, 563] width 135 height 39
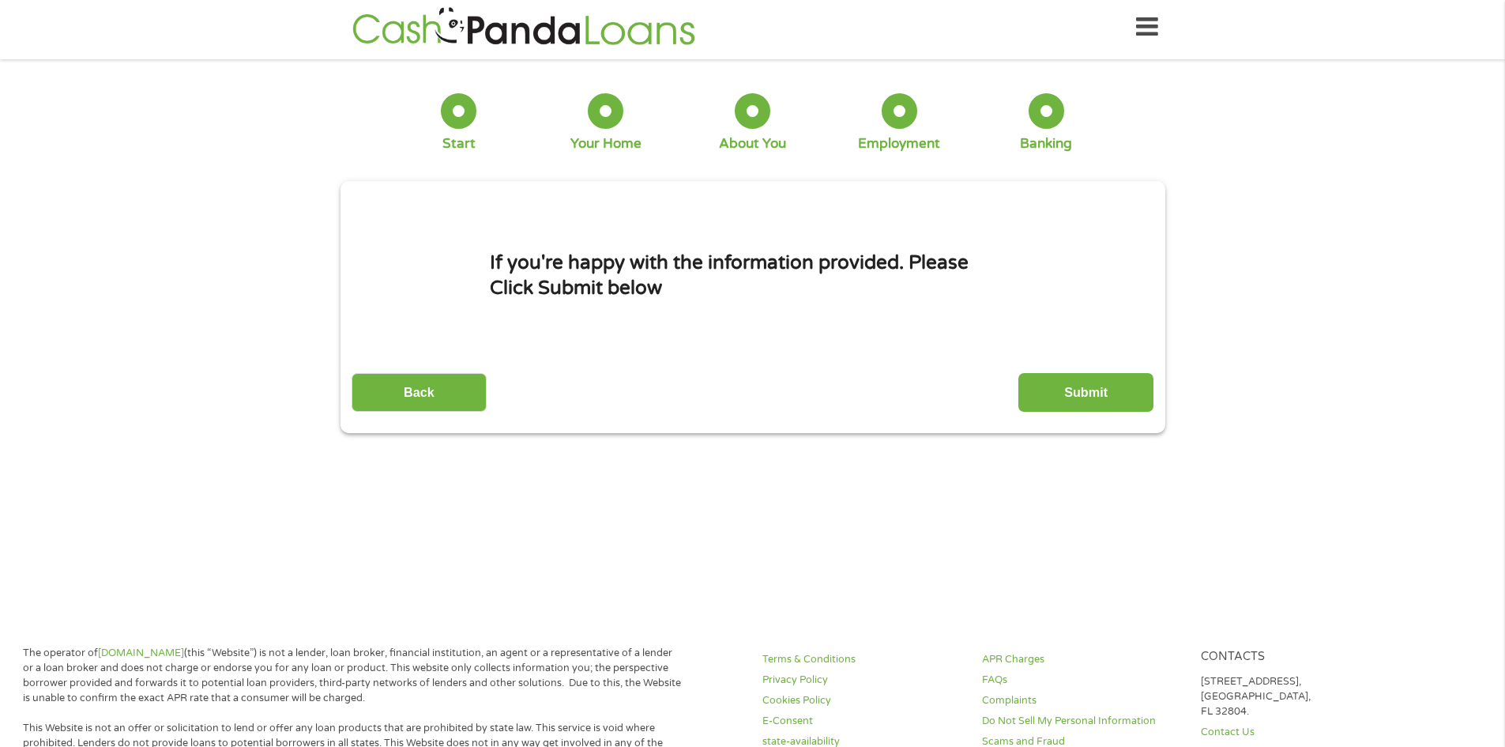
scroll to position [0, 0]
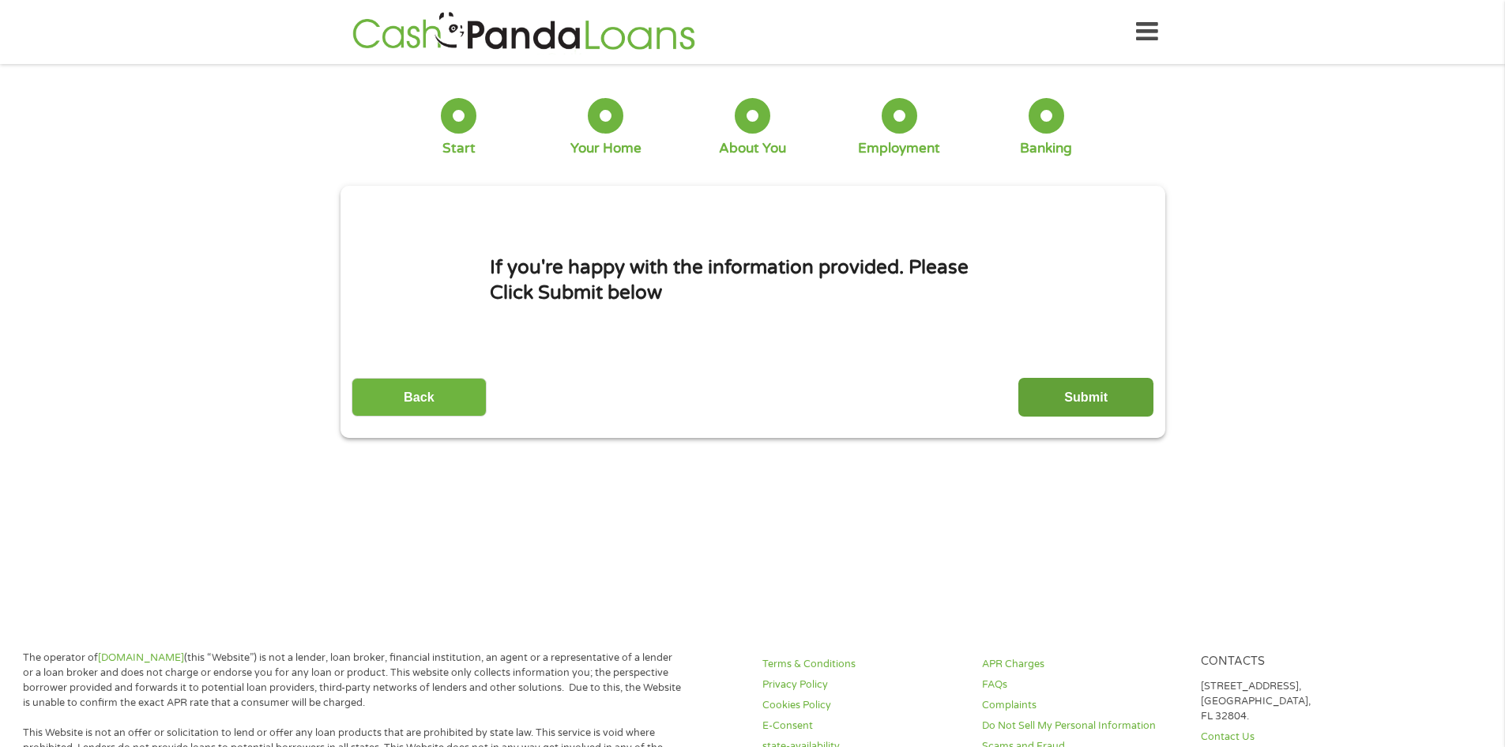
click at [1034, 392] on input "Submit" at bounding box center [1085, 397] width 135 height 39
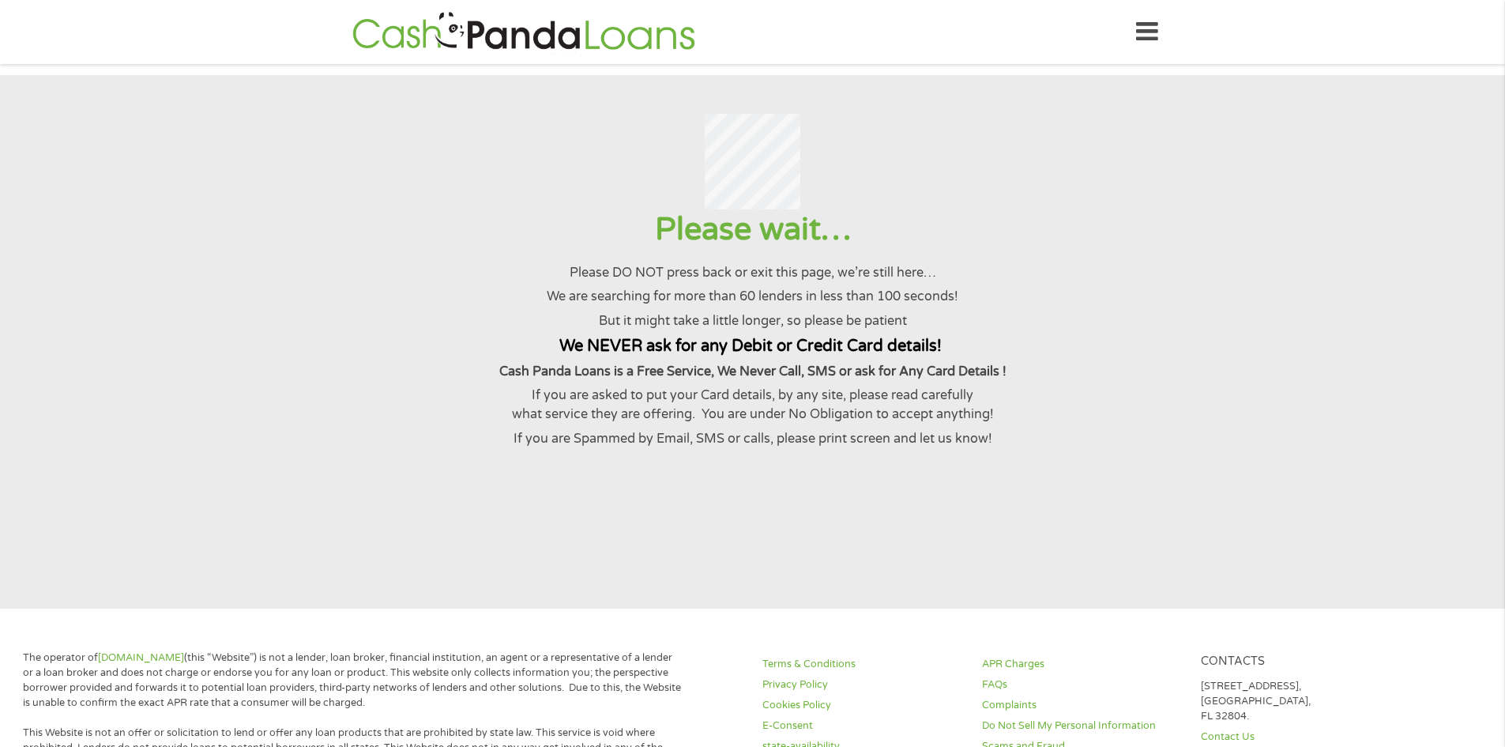
click at [973, 280] on p "Please DO NOT press back or exit this page, we’re still here…" at bounding box center [752, 272] width 1466 height 19
